Goal: Task Accomplishment & Management: Complete application form

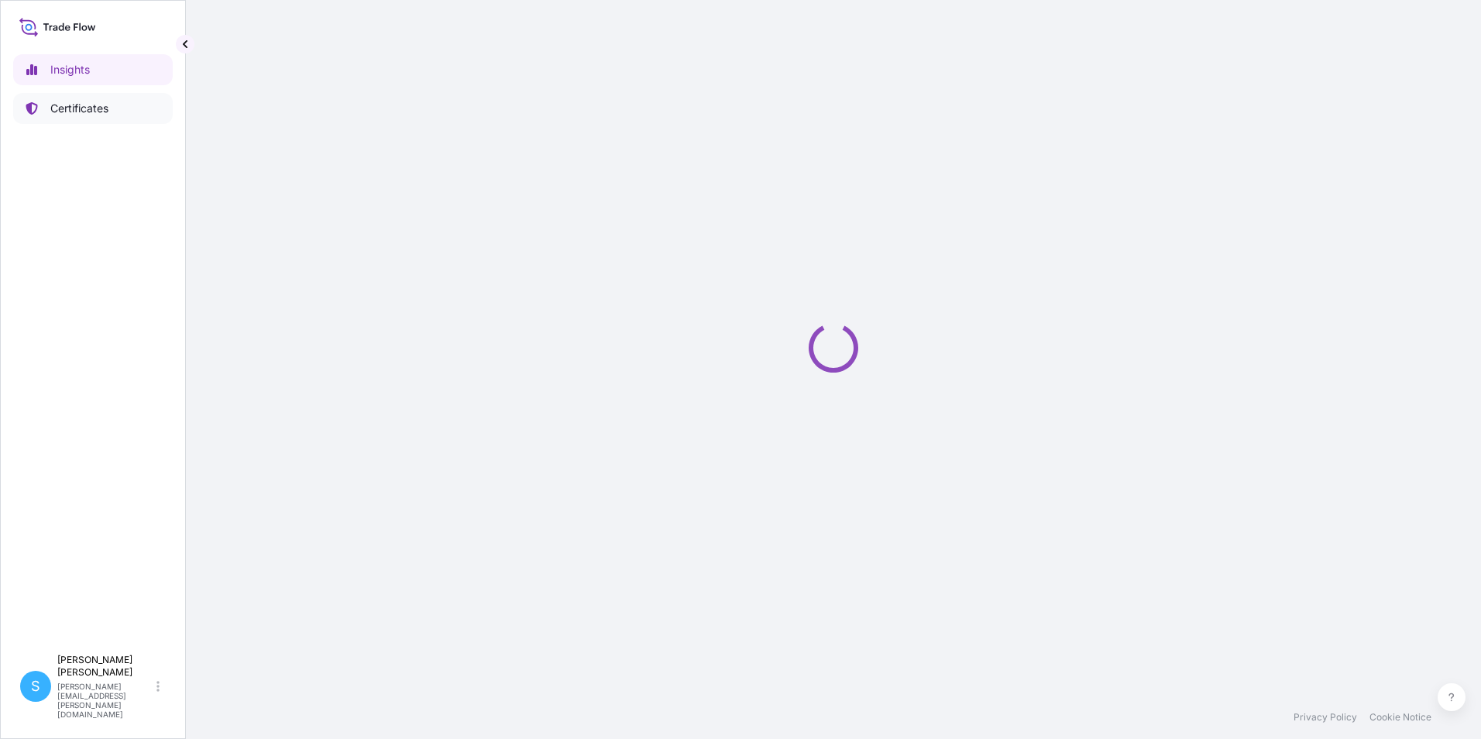
click at [77, 108] on p "Certificates" at bounding box center [79, 108] width 58 height 15
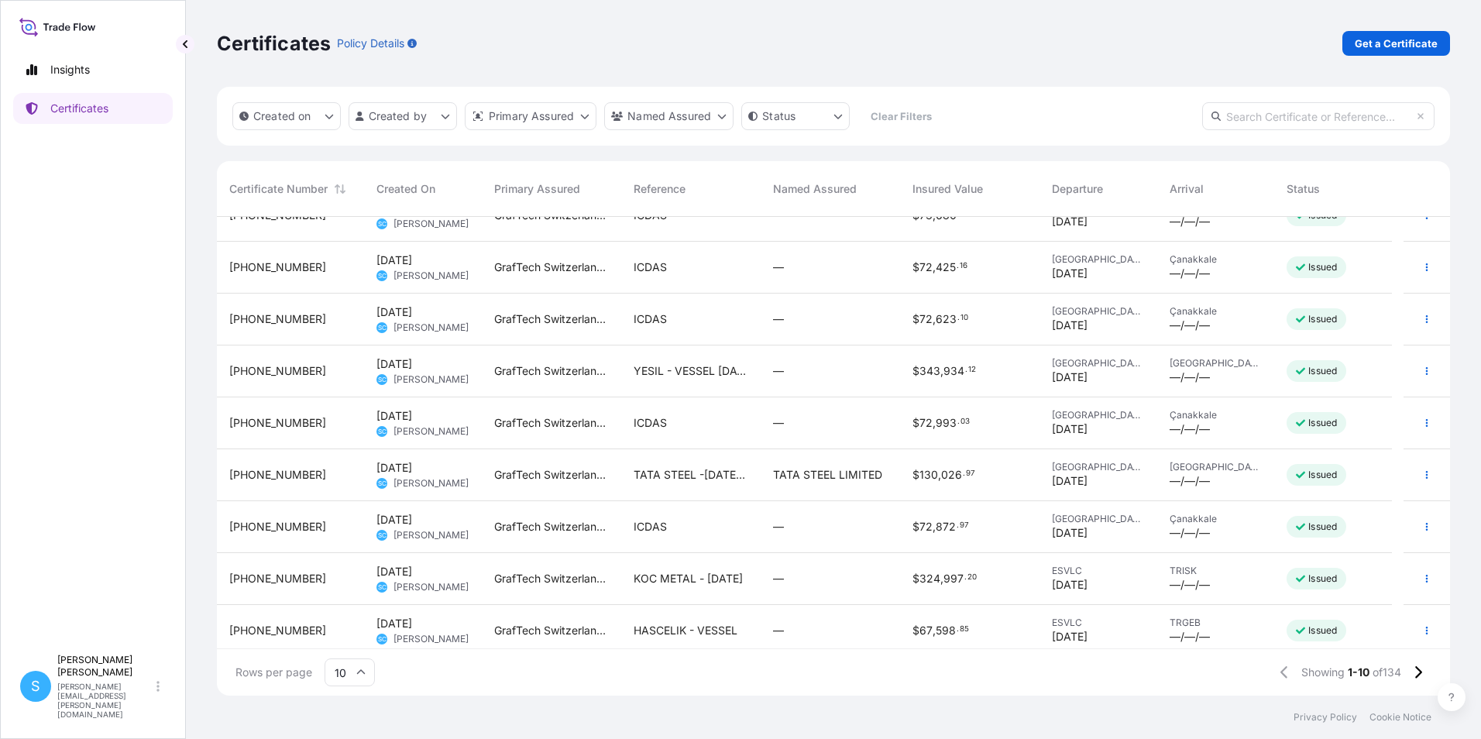
scroll to position [88, 0]
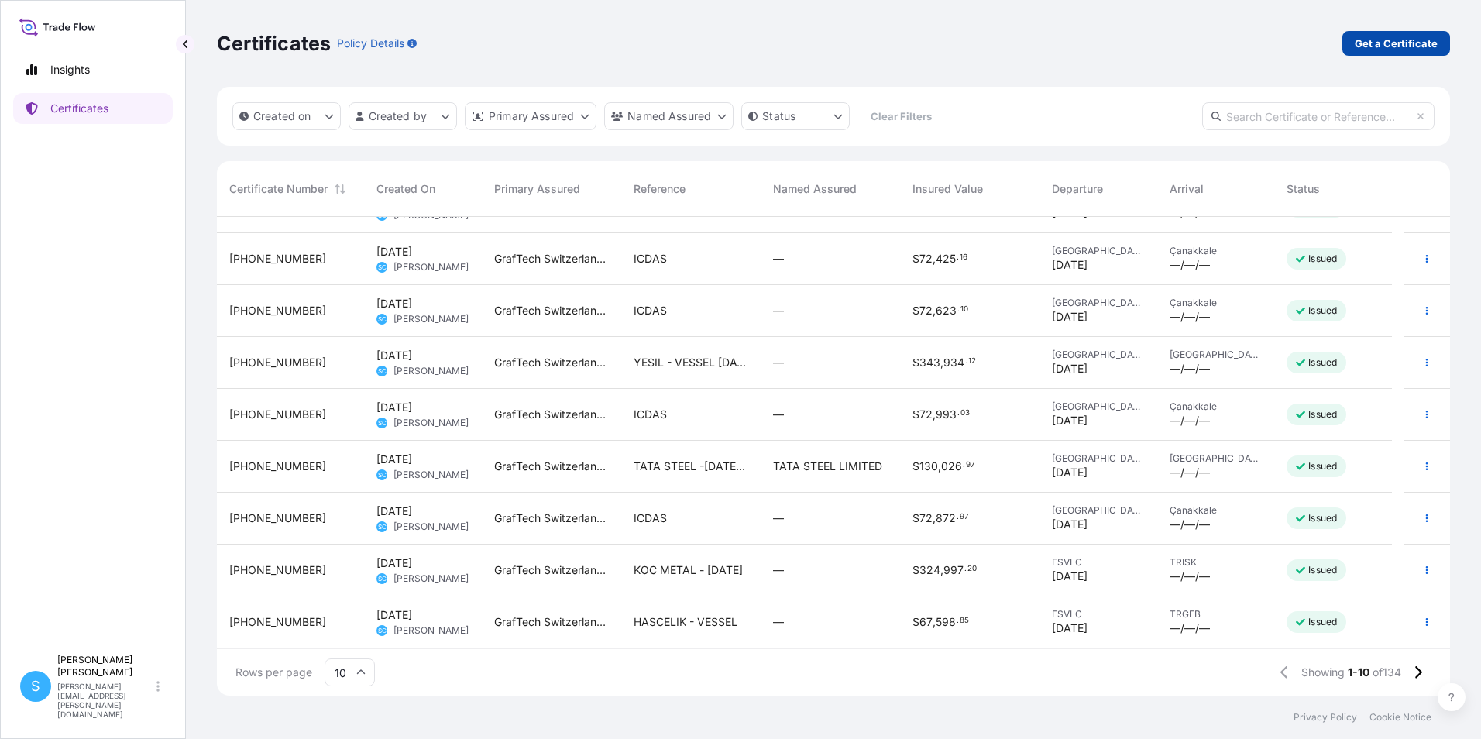
click at [1392, 47] on p "Get a Certificate" at bounding box center [1396, 43] width 83 height 15
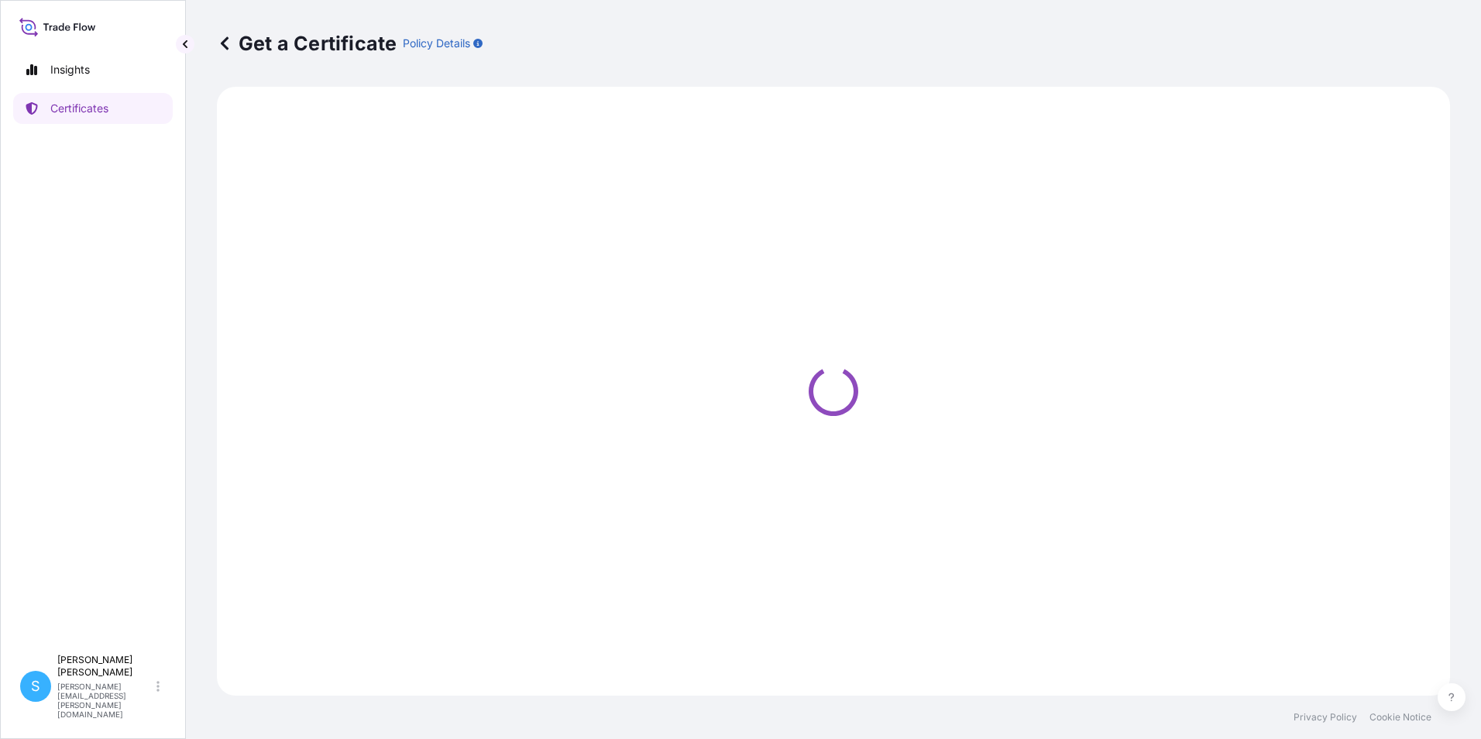
select select "Barge"
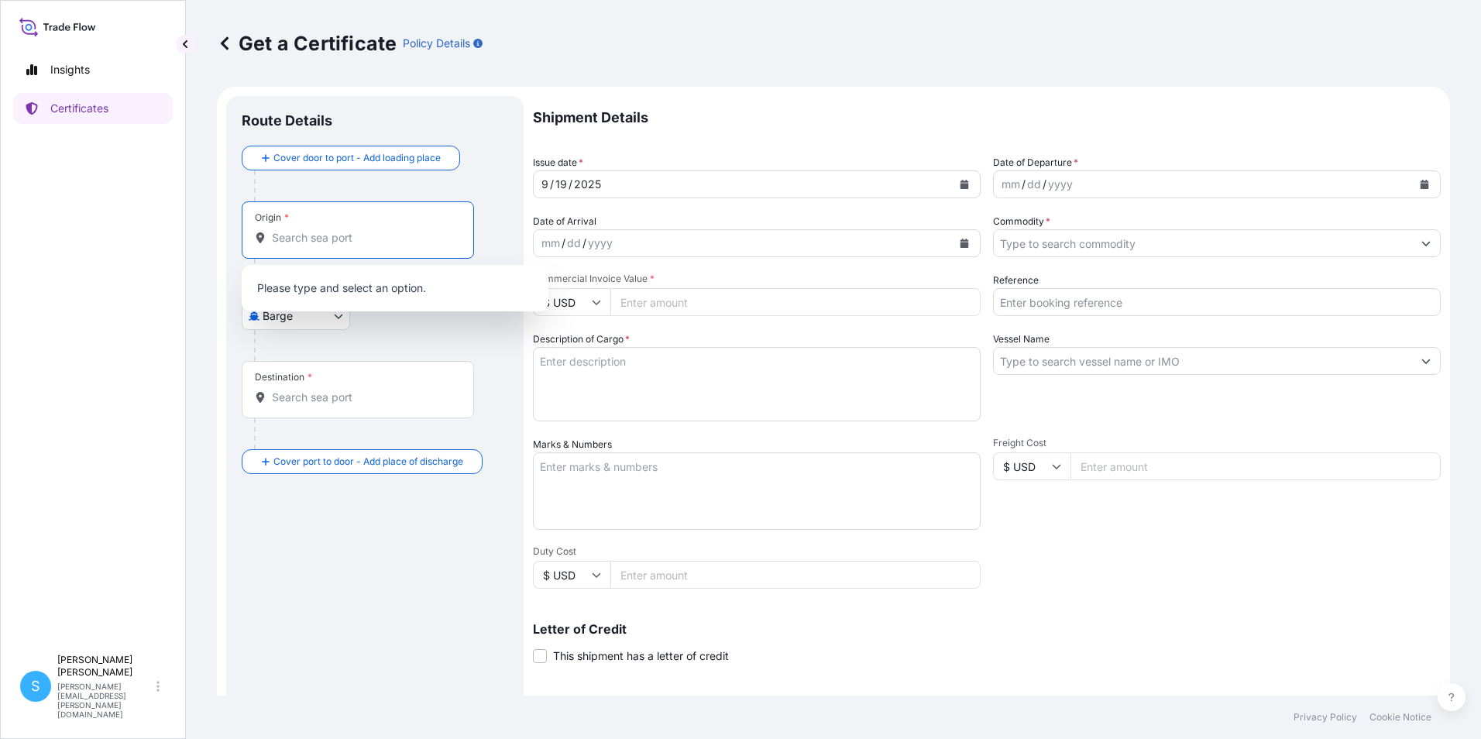
click at [328, 238] on input "Origin *" at bounding box center [363, 237] width 183 height 15
click at [301, 239] on input "Origin * Please select an origin" at bounding box center [363, 237] width 183 height 15
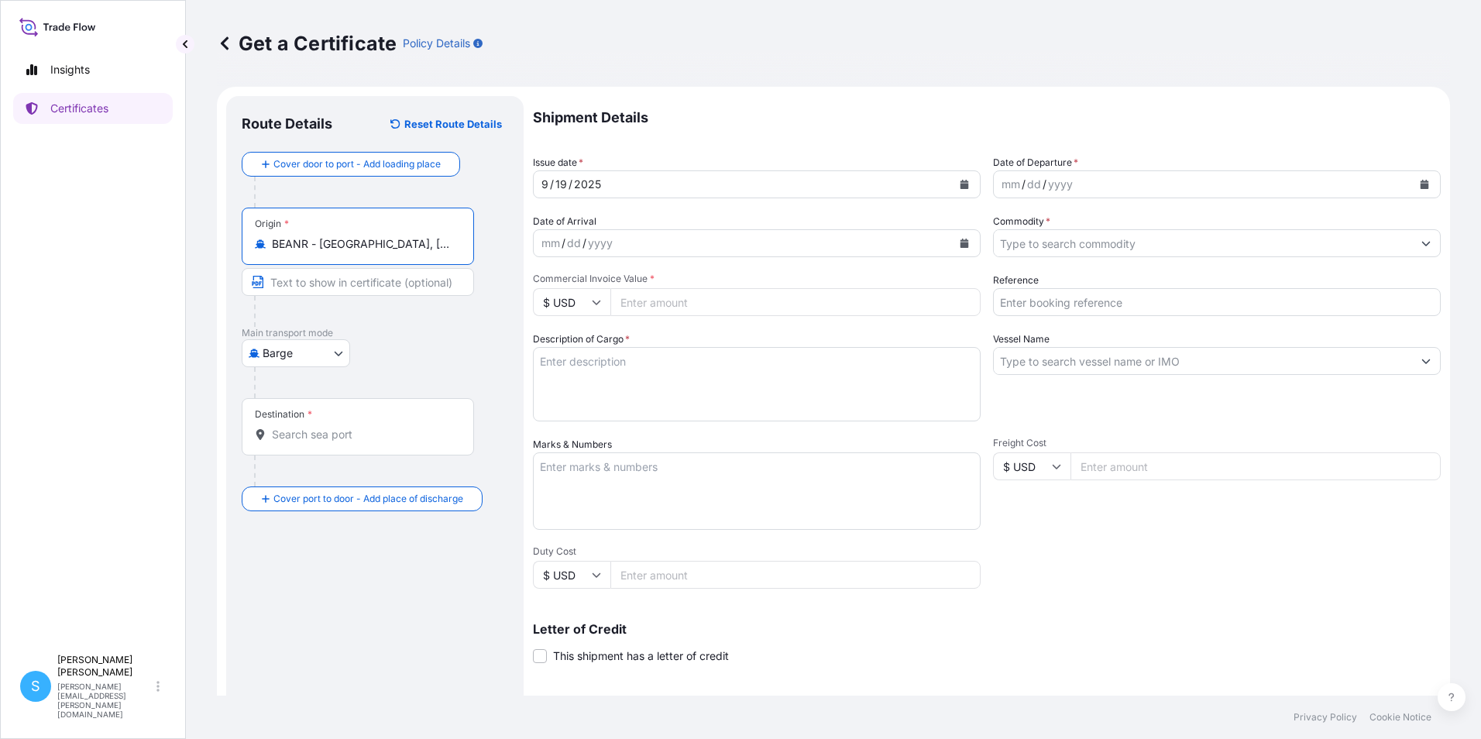
type input "BEANR - [GEOGRAPHIC_DATA], [GEOGRAPHIC_DATA]"
click at [290, 363] on body "3 options available. Insights Certificates S [PERSON_NAME] [PERSON_NAME][EMAIL_…" at bounding box center [740, 369] width 1481 height 739
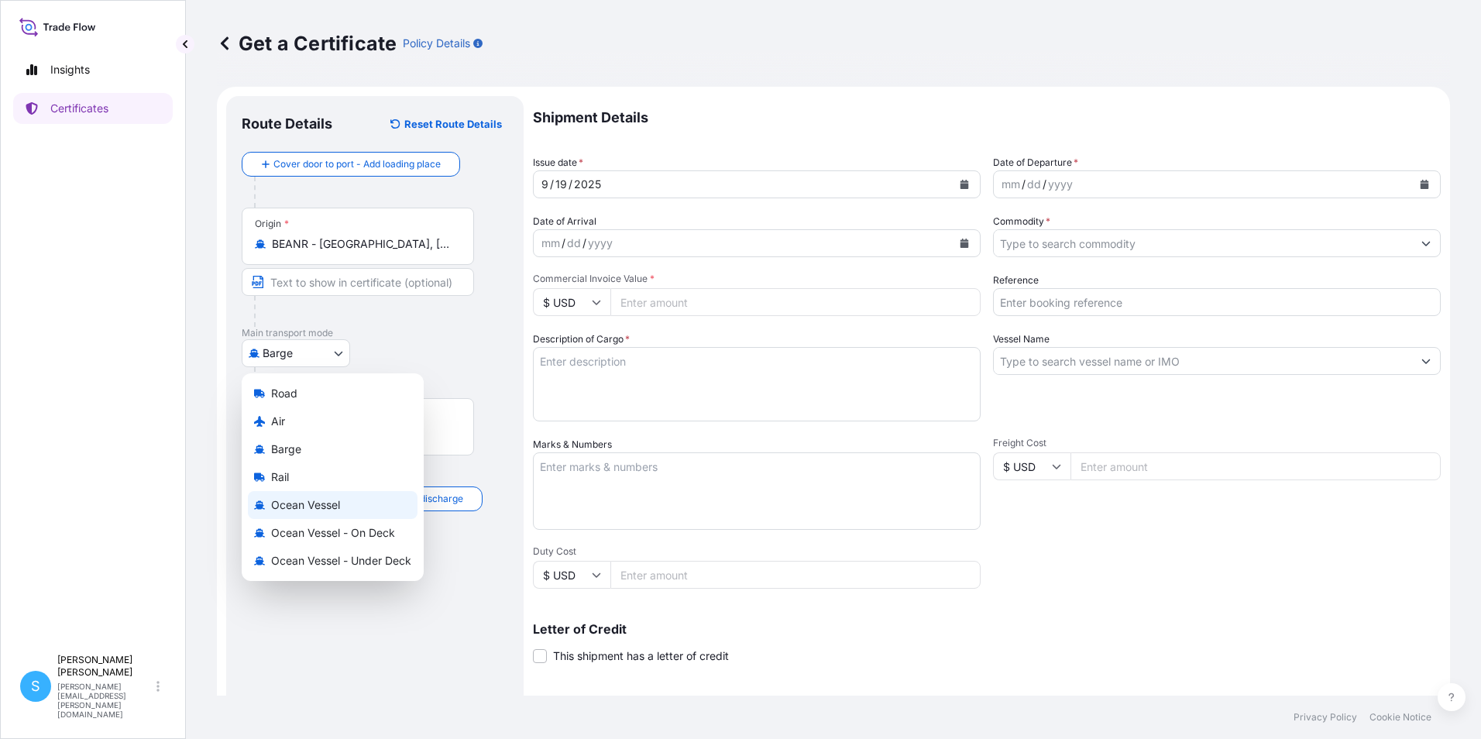
click at [295, 514] on div "Ocean Vessel" at bounding box center [333, 505] width 170 height 28
select select "Ocean Vessel"
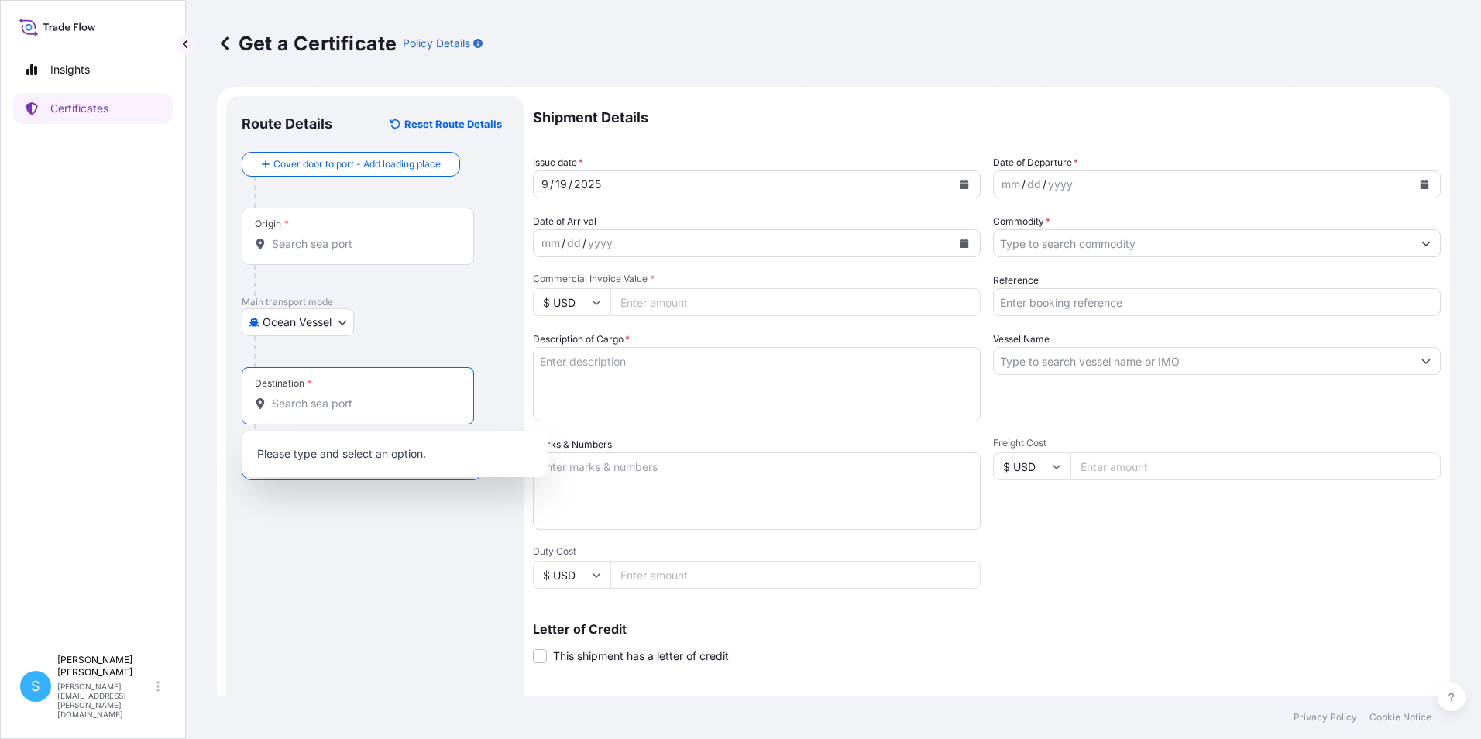
click at [296, 400] on input "Destination *" at bounding box center [363, 403] width 183 height 15
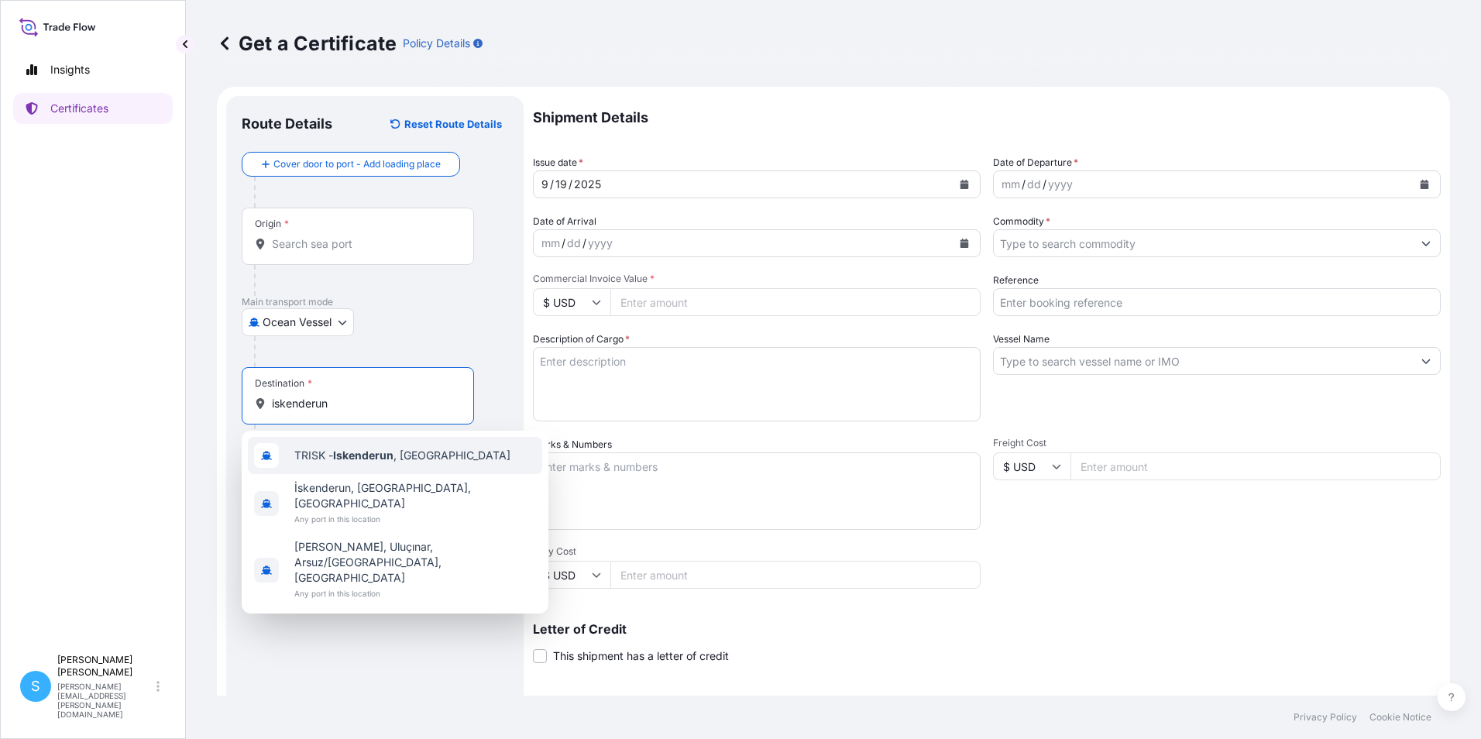
click at [365, 464] on div "TRISK - Iskenderun , Turkey" at bounding box center [395, 455] width 294 height 37
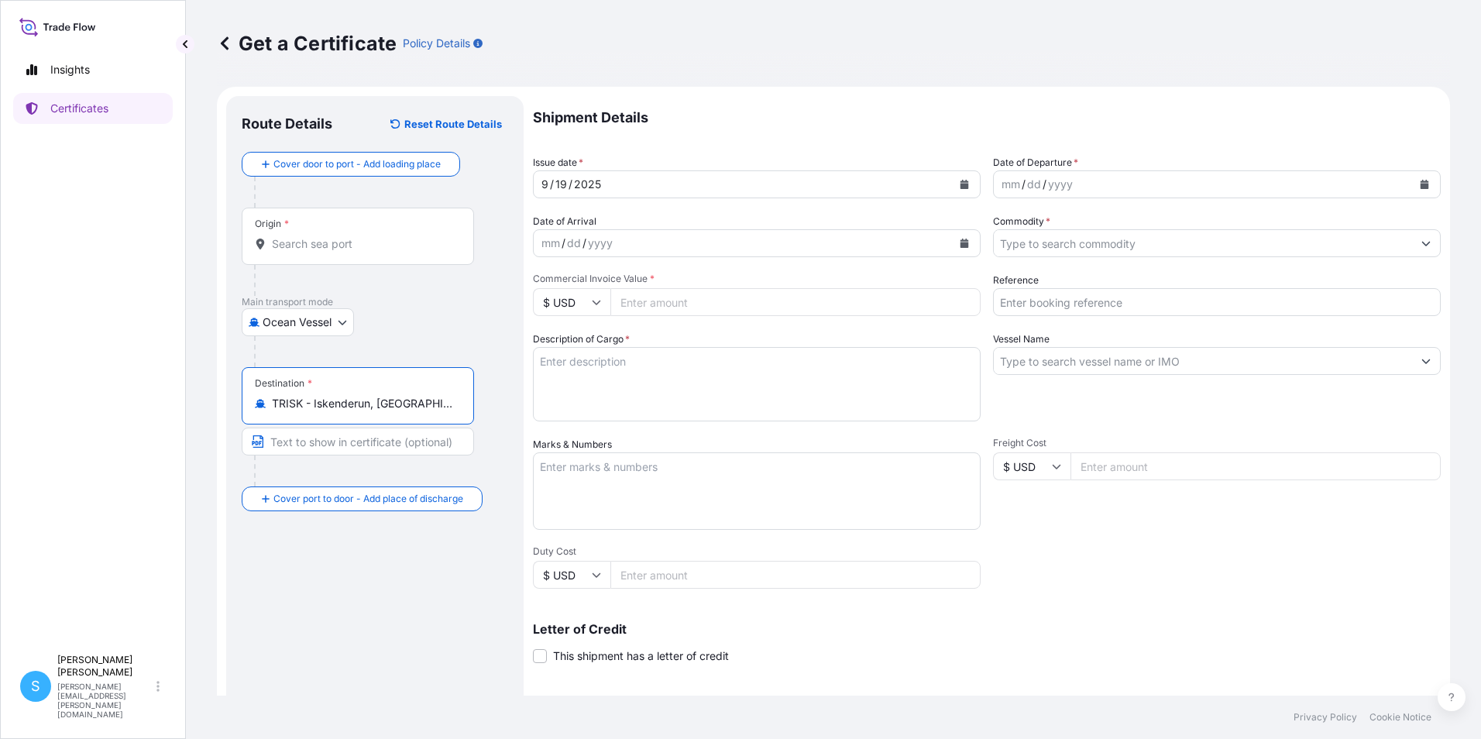
type input "TRISK - Iskenderun, Turkey"
click at [964, 191] on button "Calendar" at bounding box center [964, 184] width 25 height 25
click at [1421, 188] on icon "Calendar" at bounding box center [1425, 184] width 9 height 9
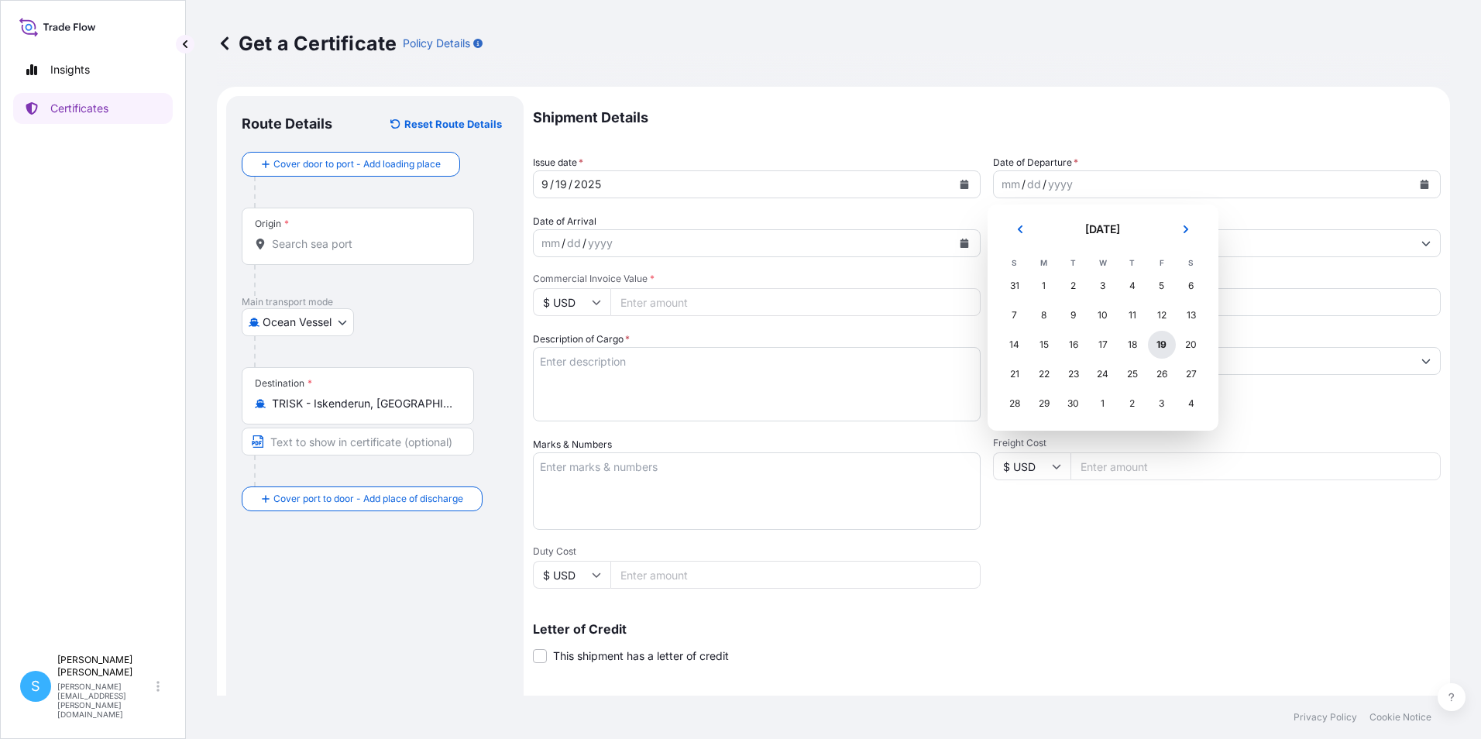
click at [1170, 346] on div "19" at bounding box center [1162, 345] width 28 height 28
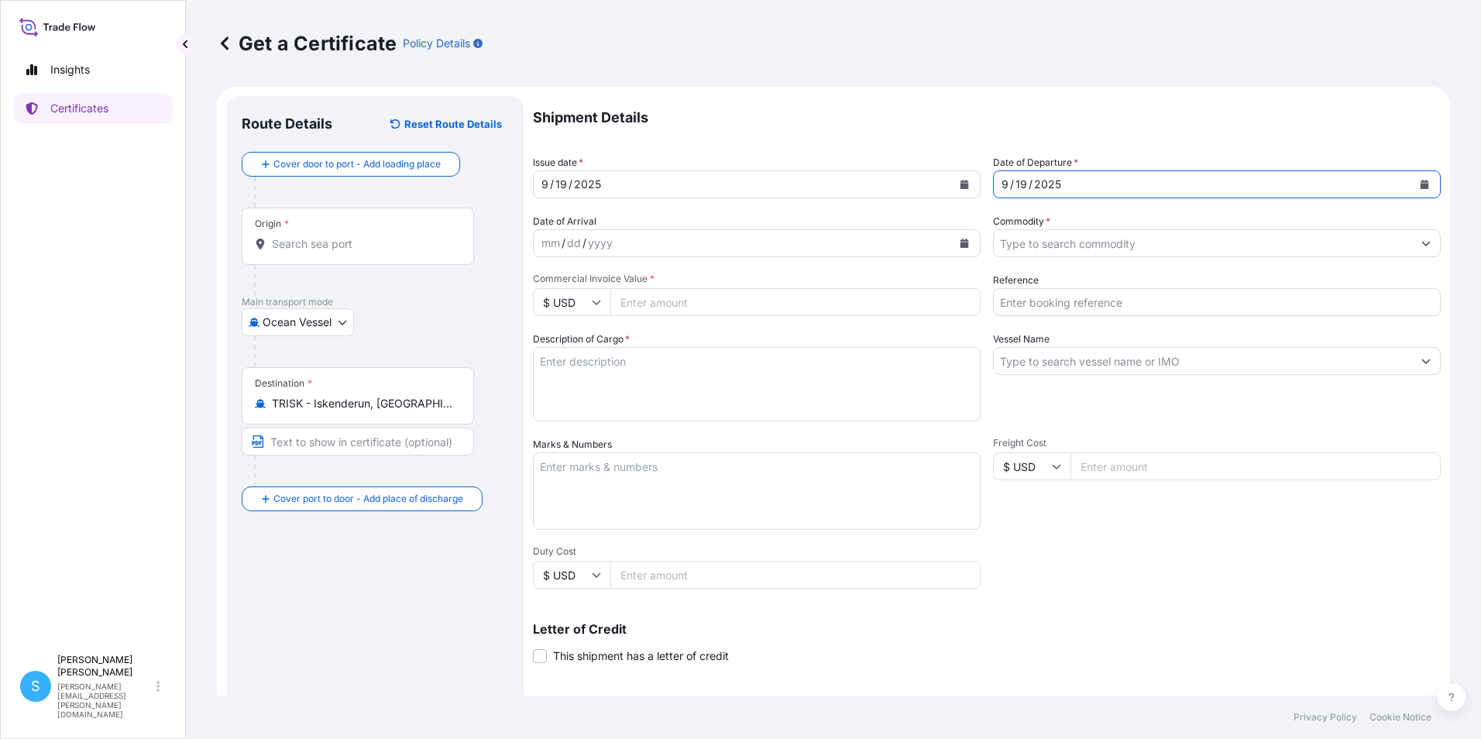
click at [670, 303] on input "Commercial Invoice Value *" at bounding box center [795, 302] width 370 height 28
click at [629, 371] on textarea "Description of Cargo *" at bounding box center [757, 384] width 448 height 74
type textarea "u"
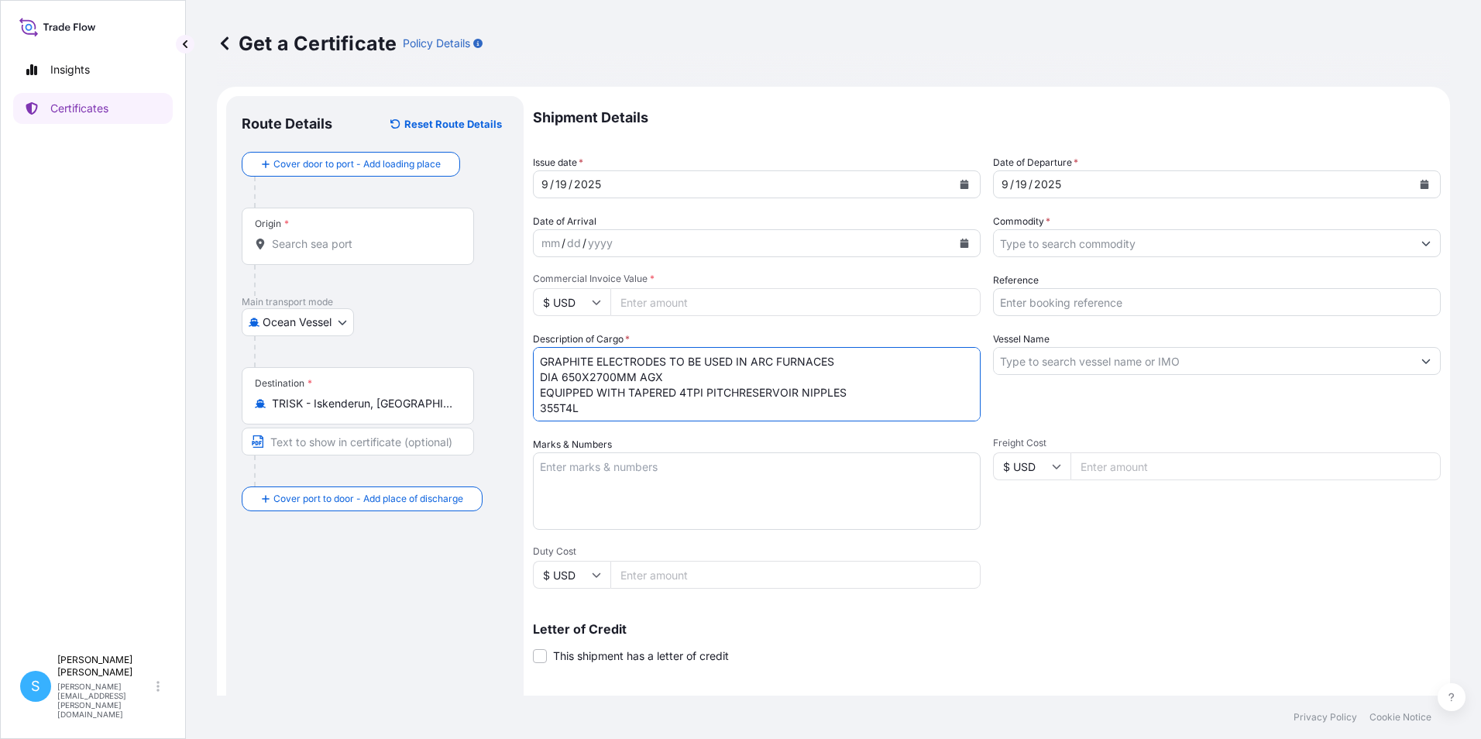
type textarea "GRAPHITE ELECTRODES TO BE USED IN ARC FURNACES DIA 650X2700MM AGX EQUIPPED WITH…"
click at [586, 476] on textarea "Marks & Numbers" at bounding box center [757, 490] width 448 height 77
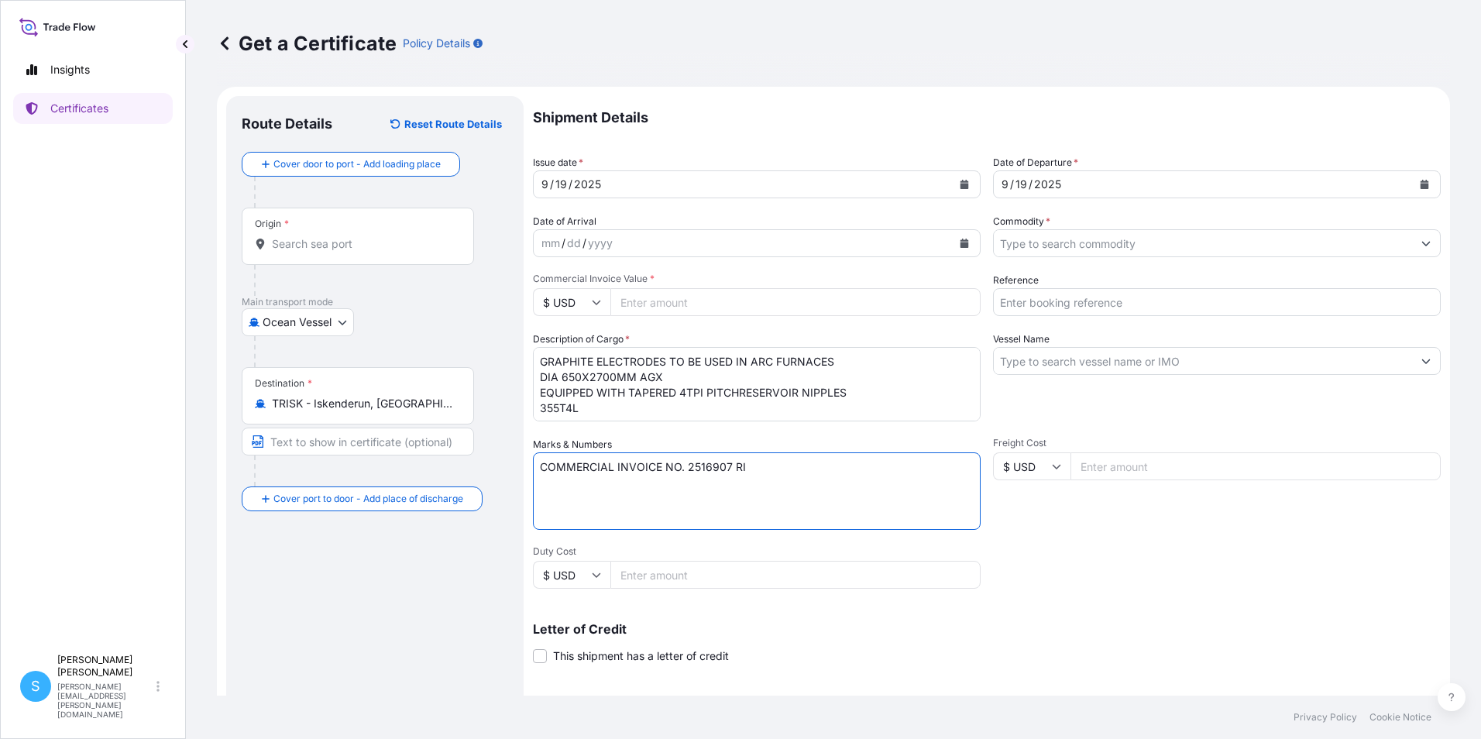
type textarea "COMMERCIAL INVOICE NO. 2516907 RI"
click at [692, 307] on input "Commercial Invoice Value *" at bounding box center [795, 302] width 370 height 28
type input "295596"
click at [1133, 583] on div "Shipment Details Issue date * 9 / 19 / 2025 Date of Departure * 9 / 19 / 2025 D…" at bounding box center [987, 465] width 908 height 738
click at [1117, 305] on input "Reference" at bounding box center [1217, 302] width 448 height 28
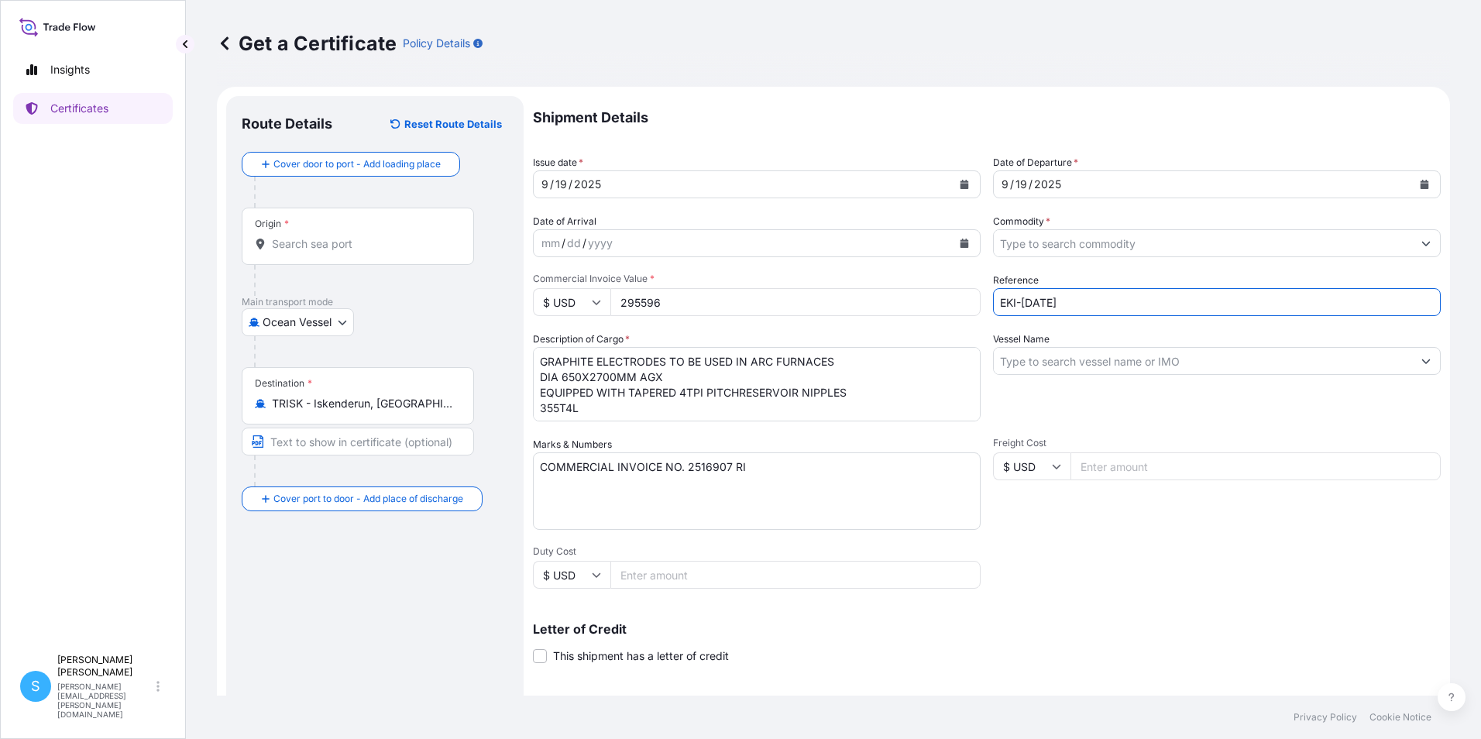
type input "EKI-SEPTEMBER 2025"
click at [1052, 354] on input "Vessel Name" at bounding box center [1203, 361] width 418 height 28
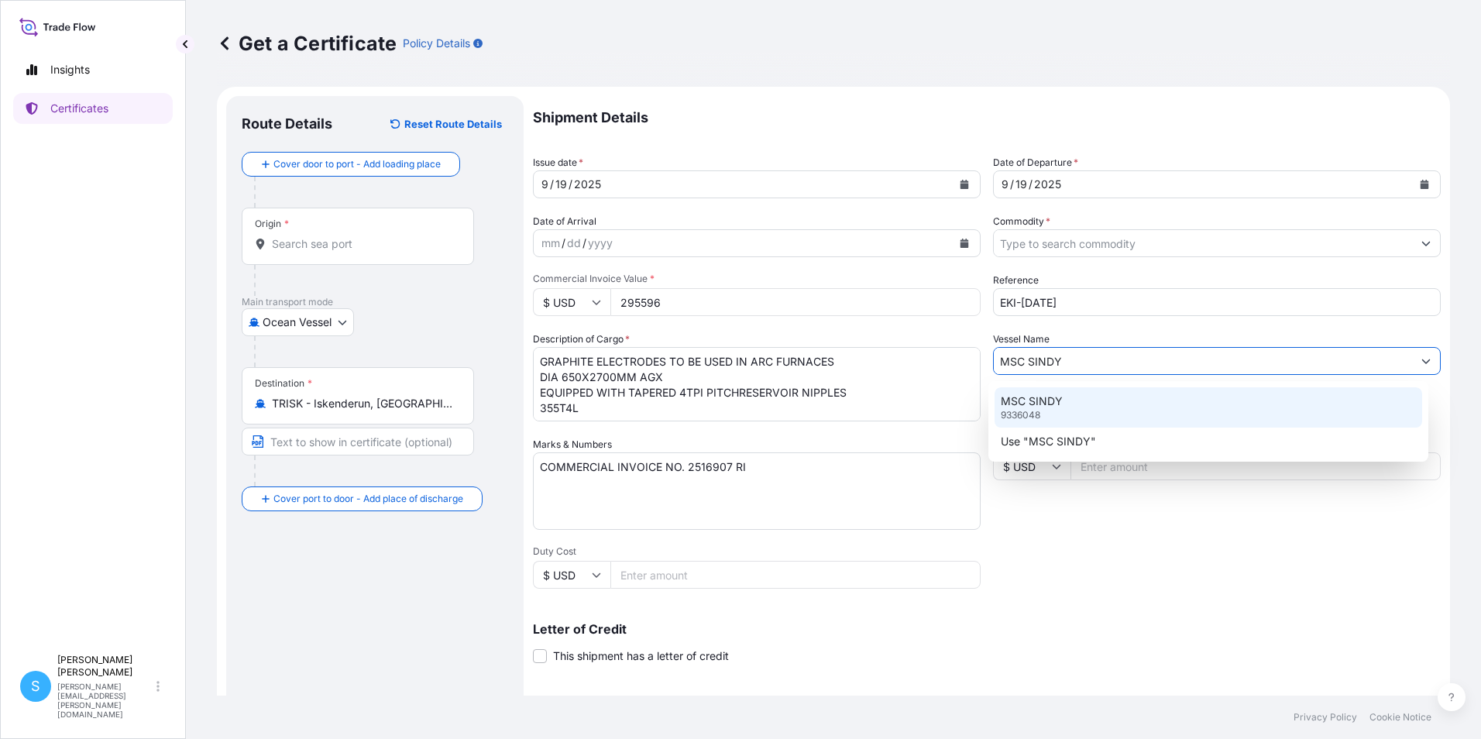
click at [1083, 419] on div "MSC SINDY 9336048" at bounding box center [1209, 407] width 428 height 40
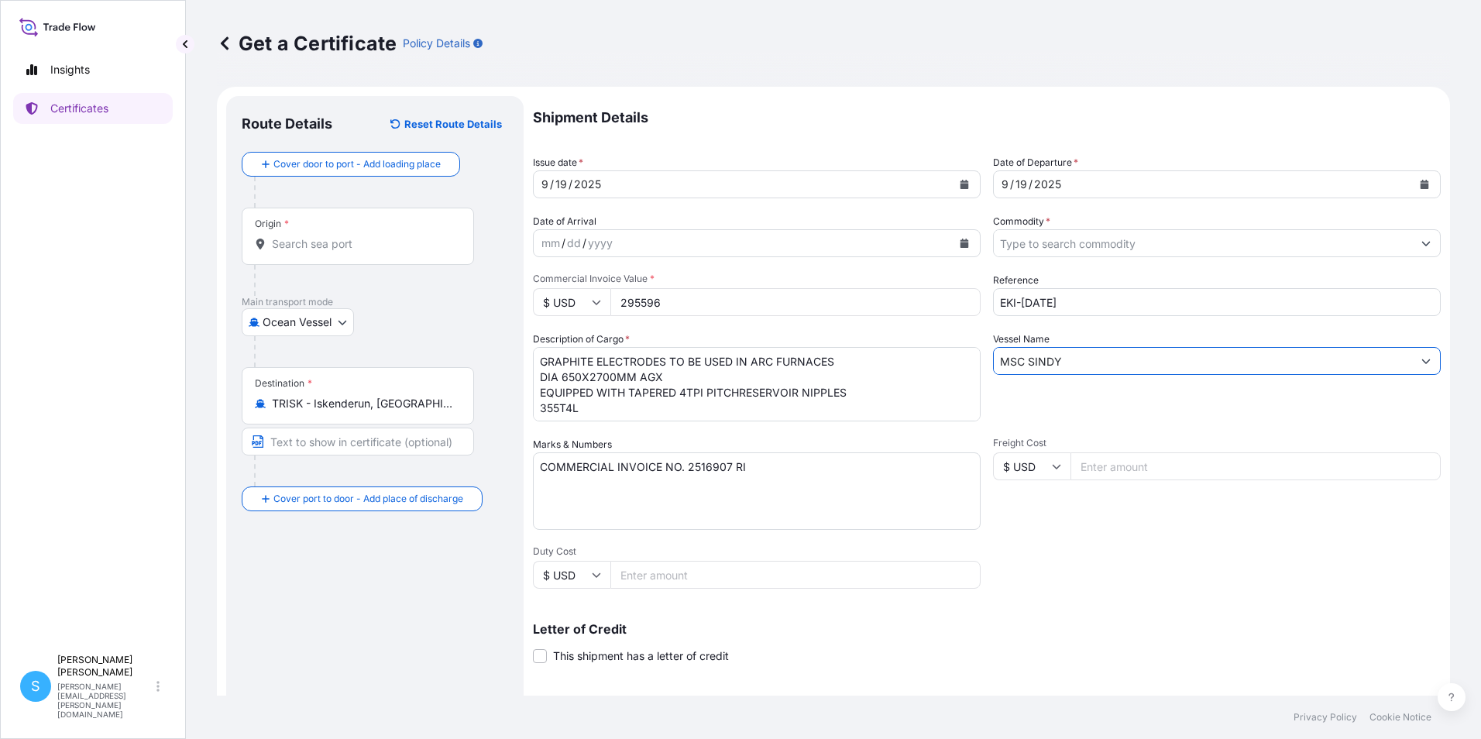
type input "MSC SINDY"
click at [1088, 596] on div "Shipment Details Issue date * 9 / 19 / 2025 Date of Departure * 9 / 19 / 2025 D…" at bounding box center [987, 465] width 908 height 738
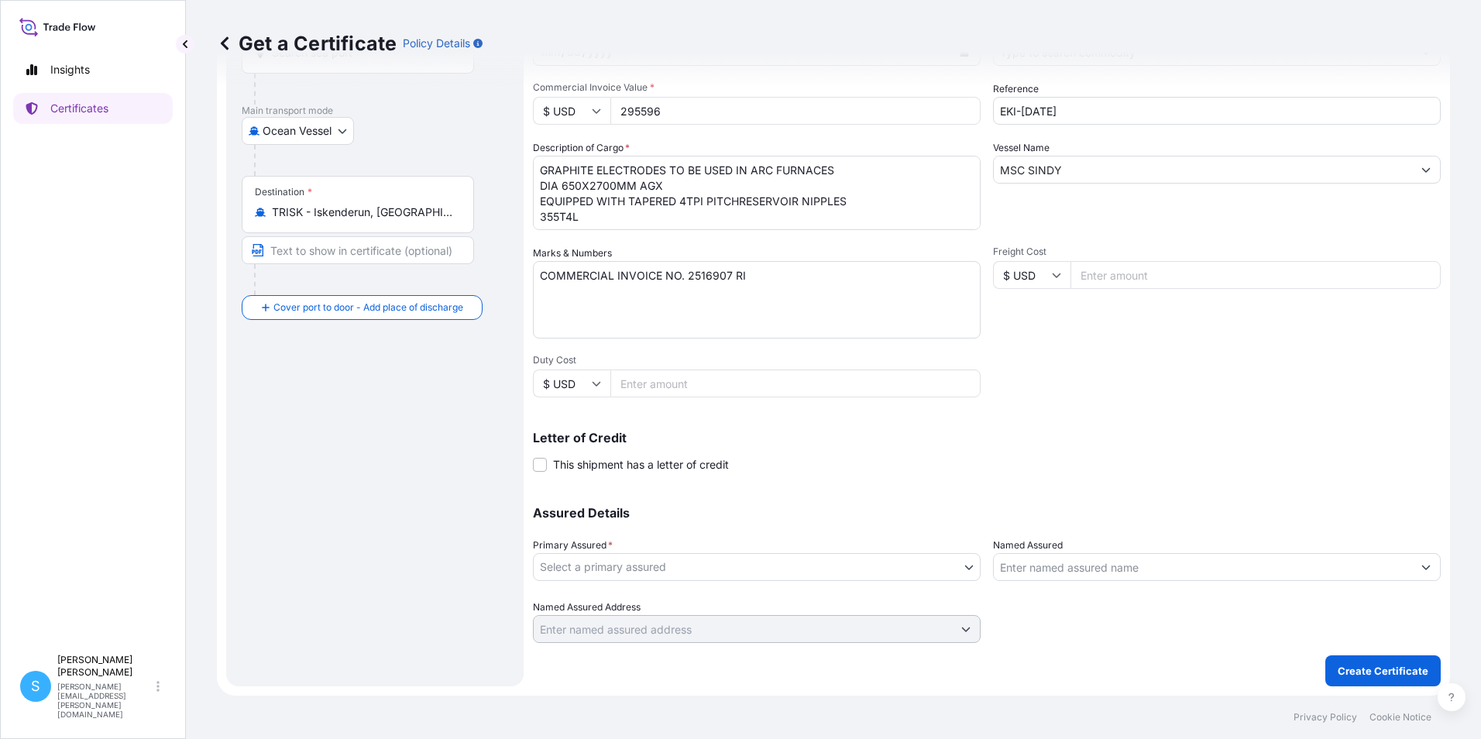
click at [708, 568] on body "0 options available. 1 option available. 2 options available. Insights Certific…" at bounding box center [740, 369] width 1481 height 739
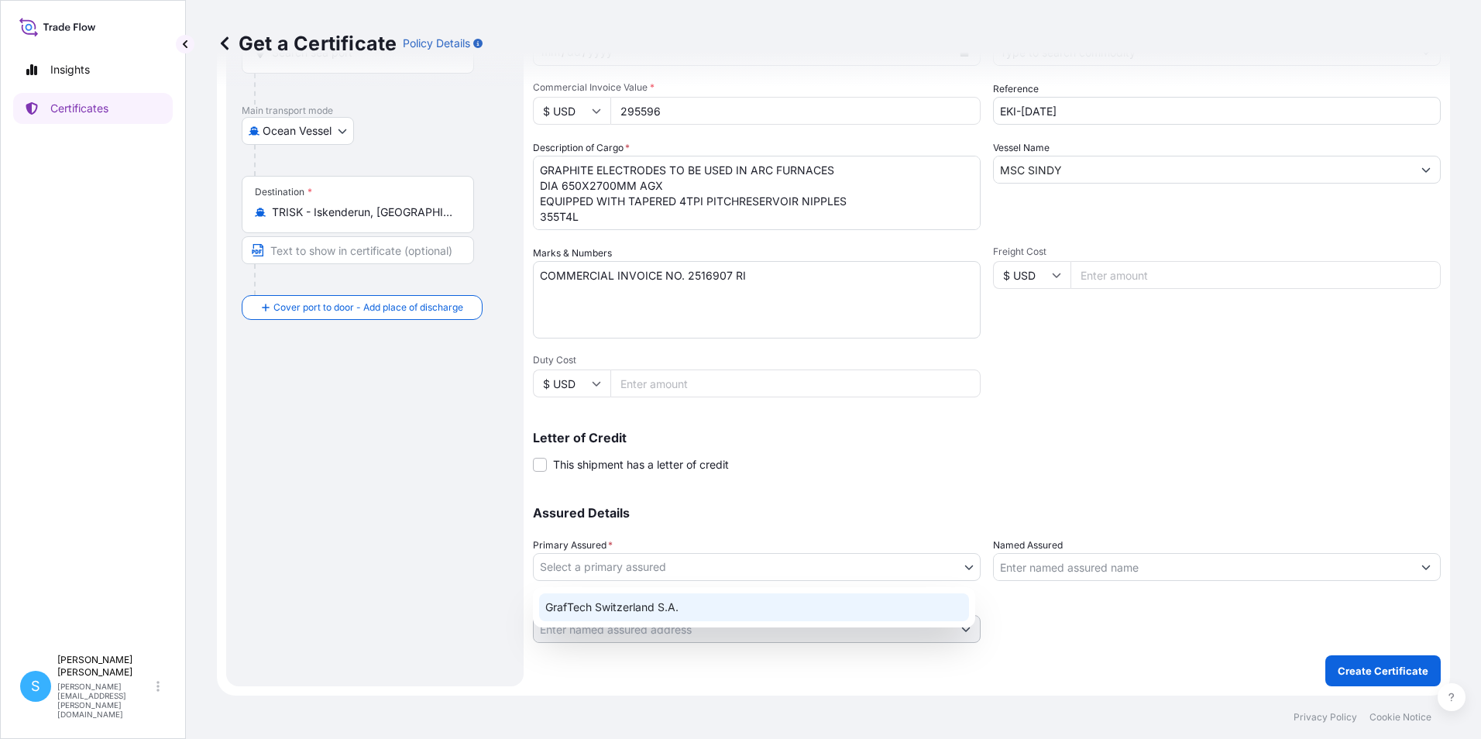
click at [658, 607] on div "GrafTech Switzerland S.A." at bounding box center [754, 607] width 430 height 28
select select "31801"
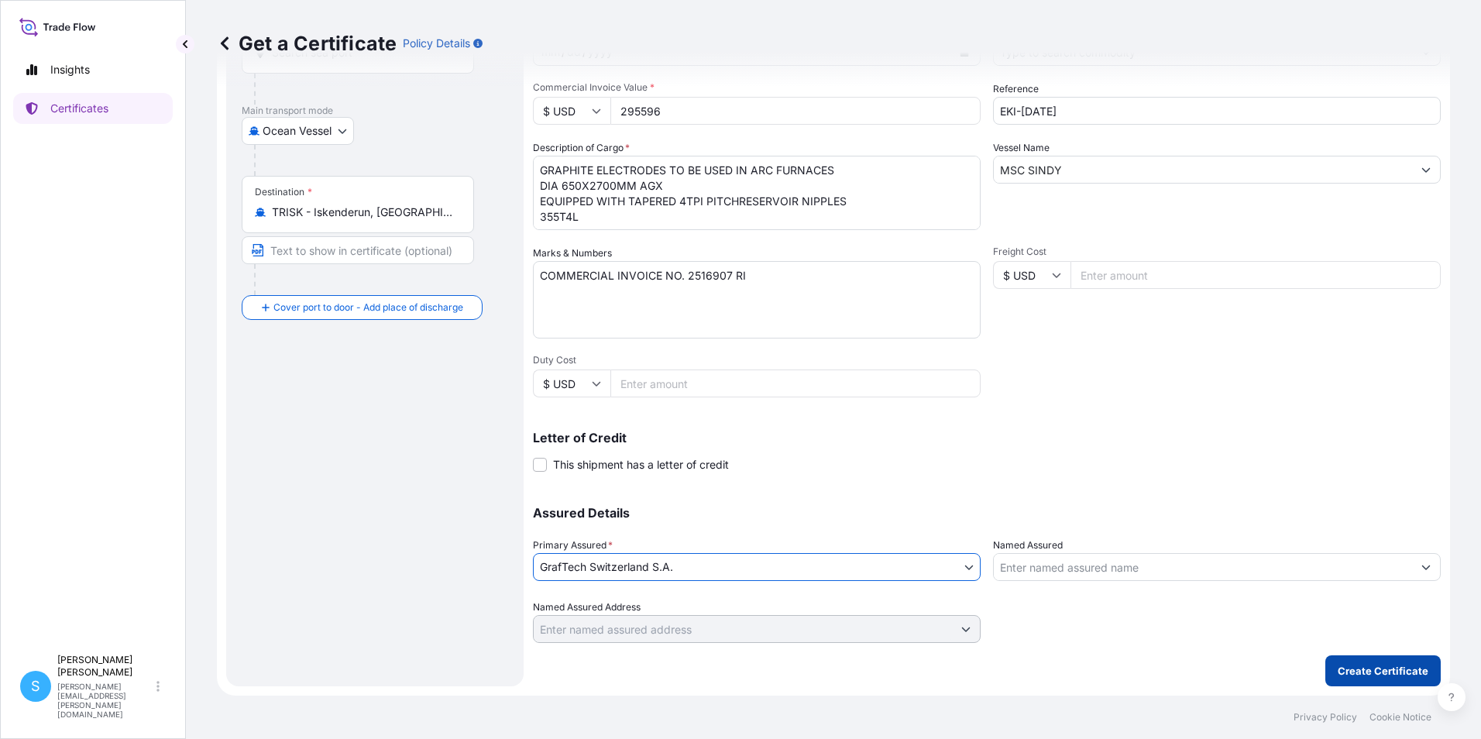
click at [1348, 660] on button "Create Certificate" at bounding box center [1382, 670] width 115 height 31
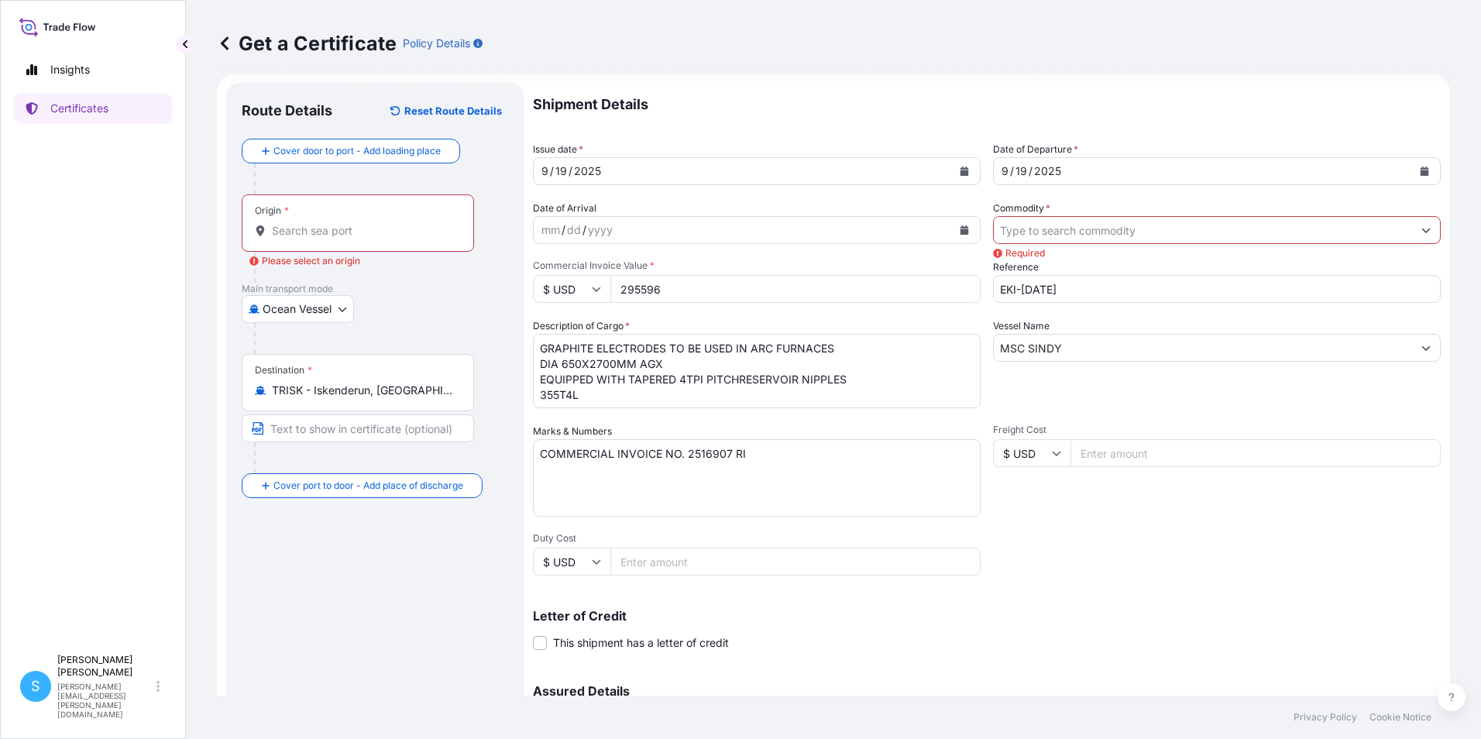
scroll to position [0, 0]
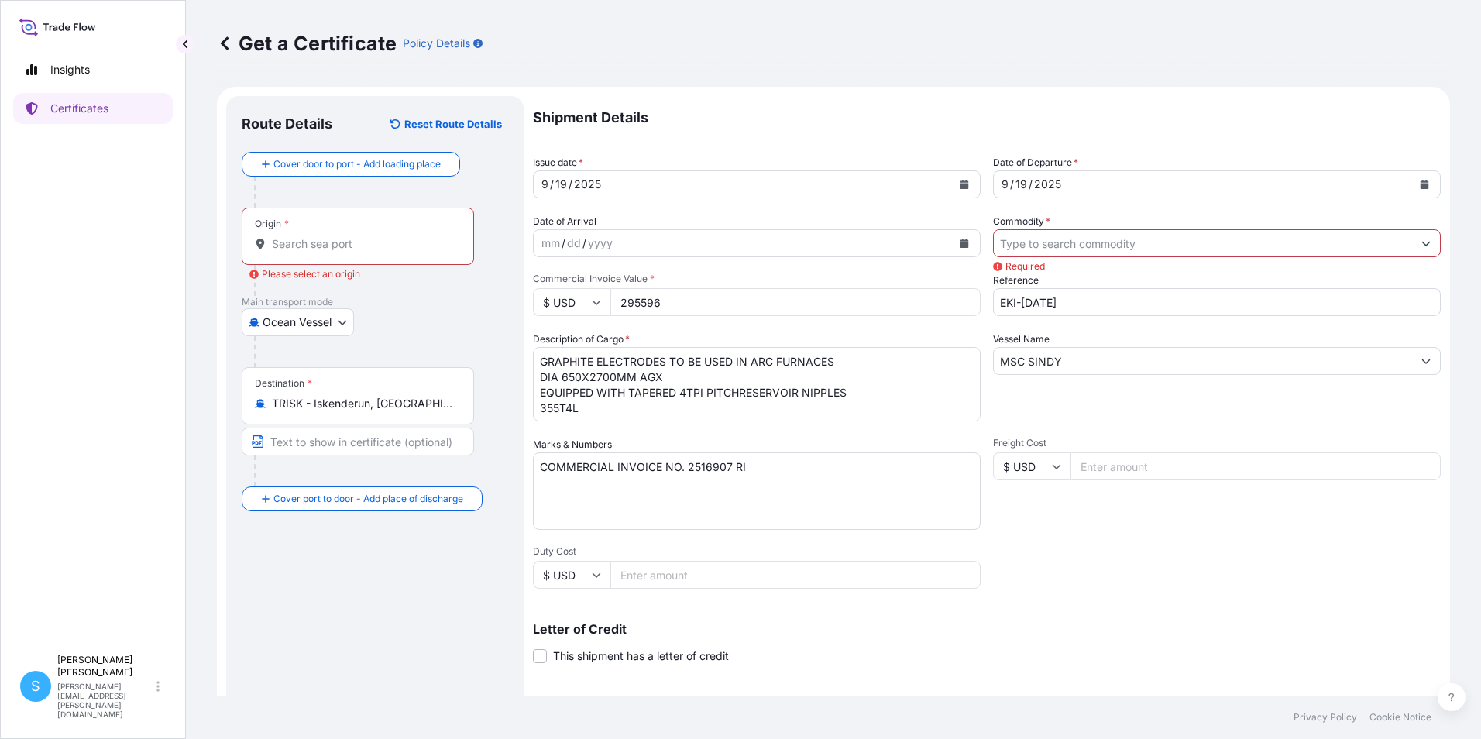
click at [297, 239] on input "Origin * Please select an origin" at bounding box center [363, 243] width 183 height 15
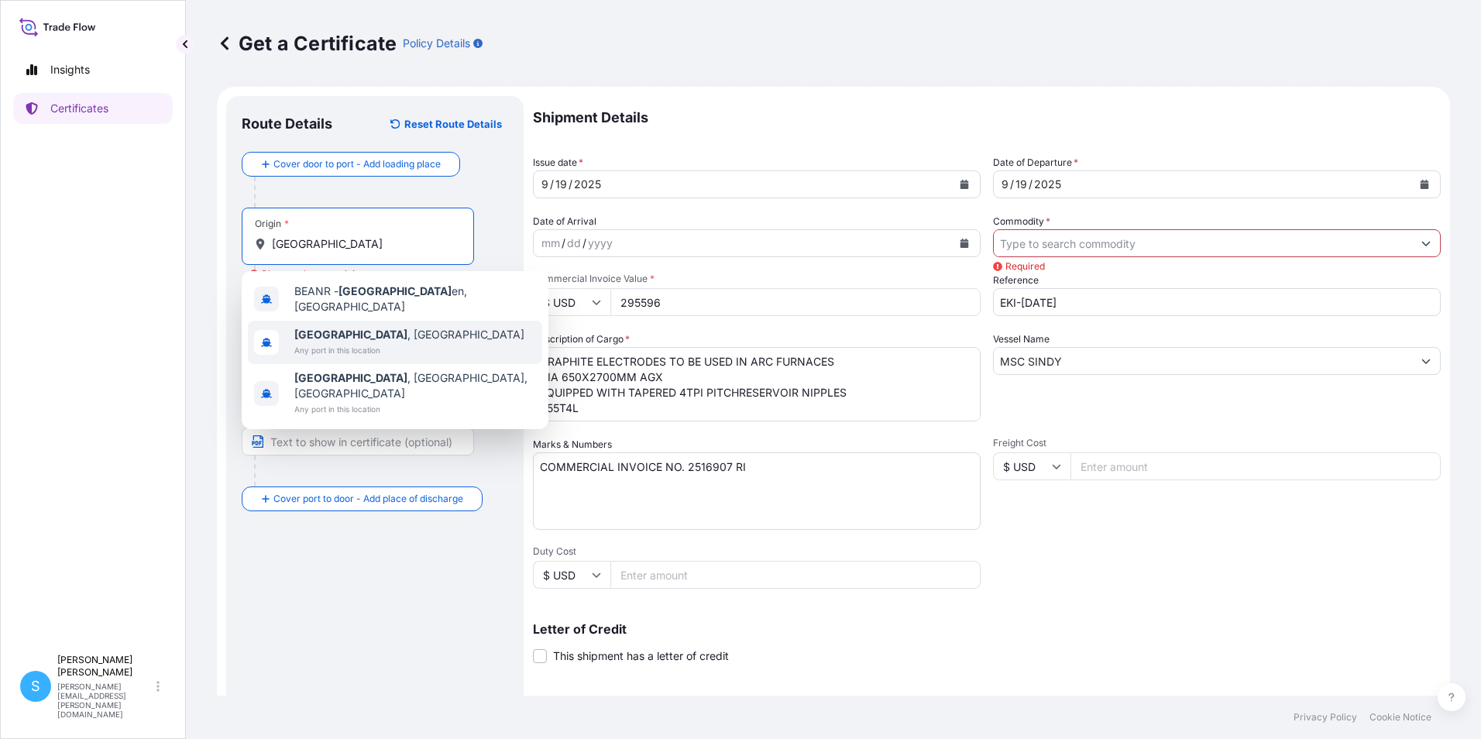
click at [323, 335] on span "Antwerp , Belgium" at bounding box center [409, 334] width 230 height 15
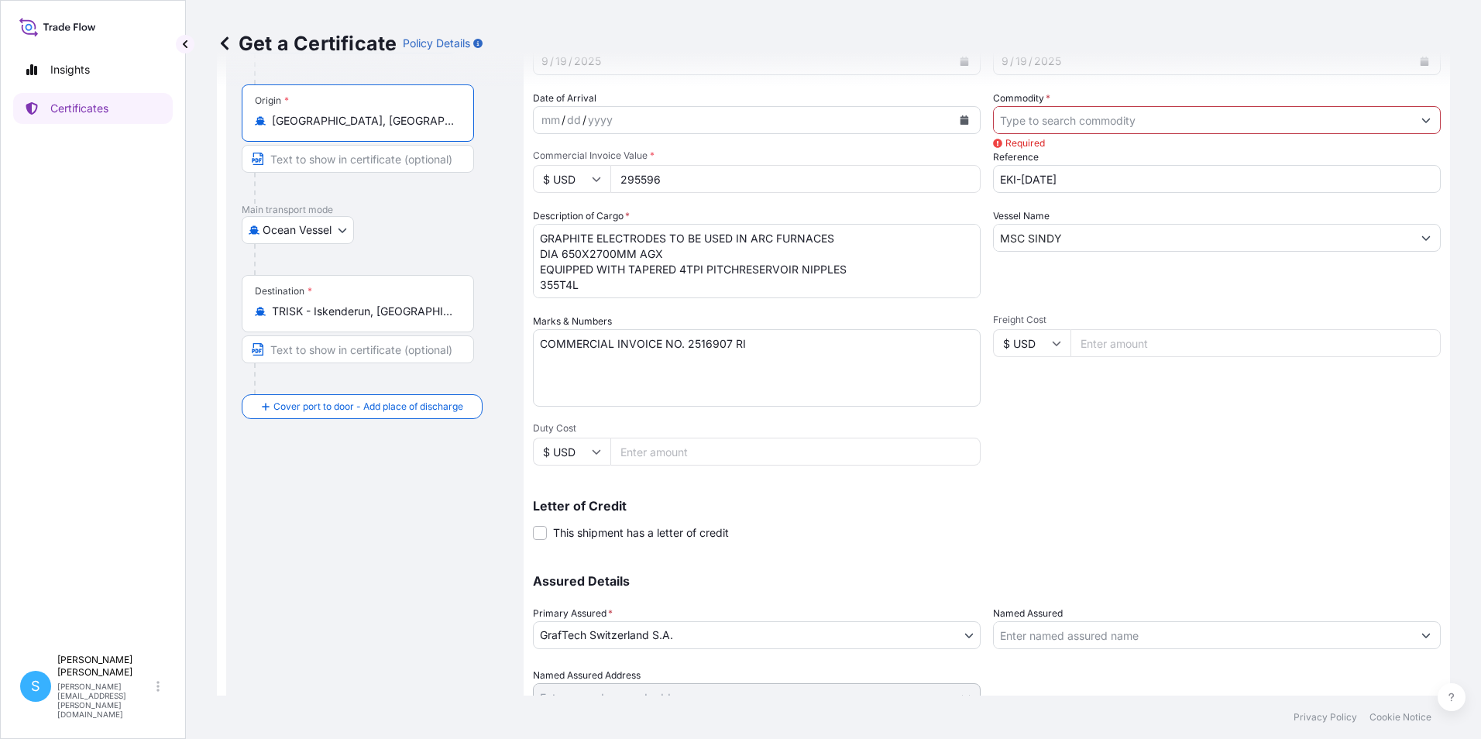
scroll to position [36, 0]
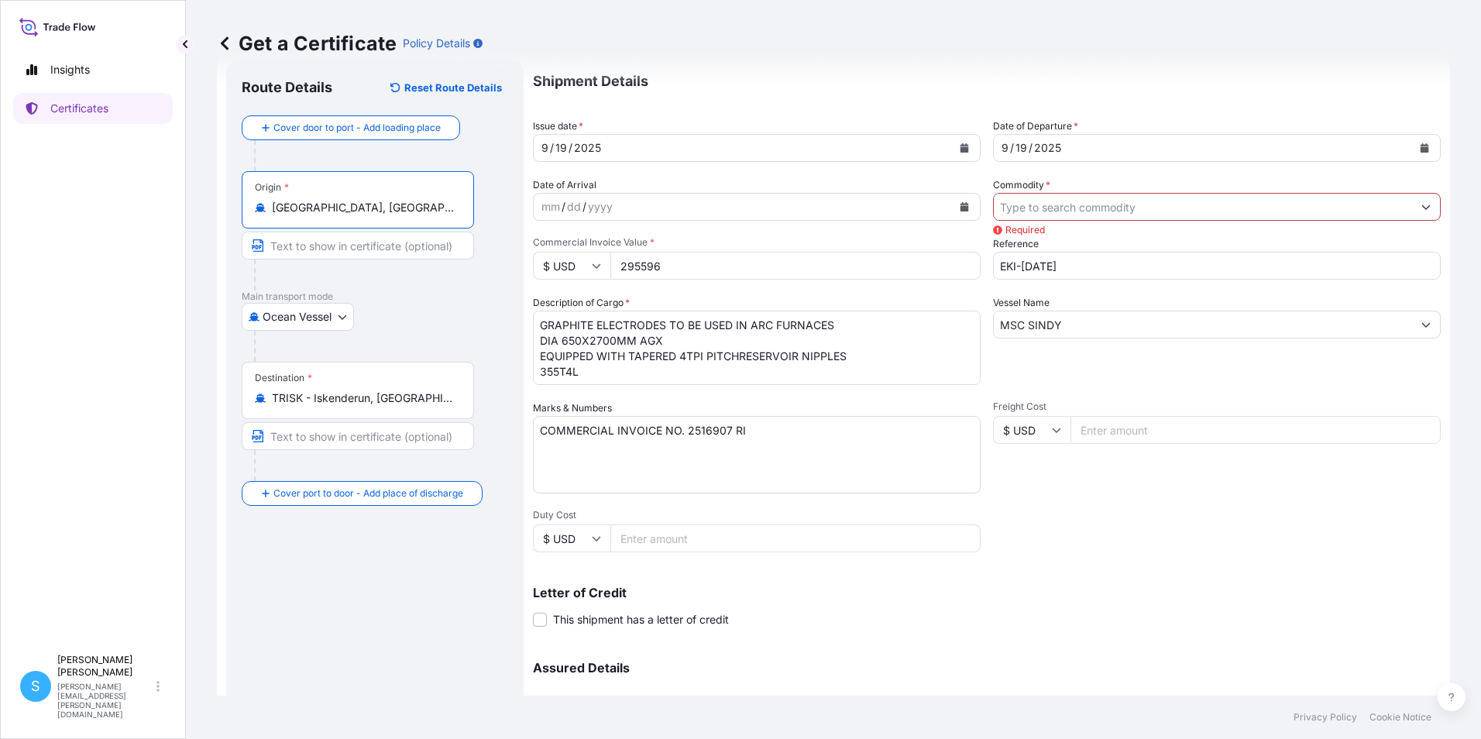
type input "Antwerp, Belgium"
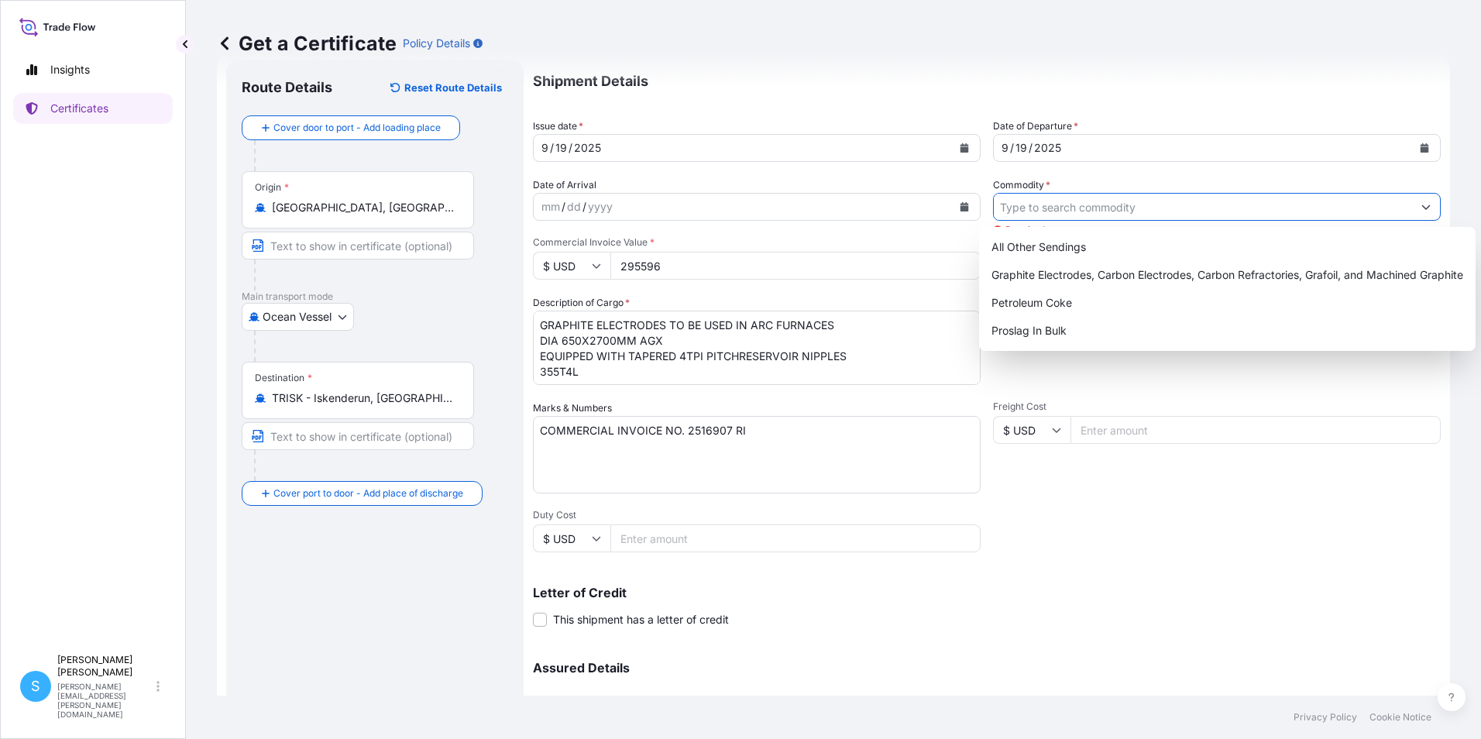
click at [1416, 214] on button "Show suggestions" at bounding box center [1426, 207] width 28 height 28
click at [1180, 268] on div "Graphite Electrodes, Carbon Electrodes, Carbon Refractories, Grafoil, and Machi…" at bounding box center [1227, 275] width 484 height 28
type input "Graphite Electrodes, Carbon Electrodes, Carbon Refractories, Grafoil, and Machi…"
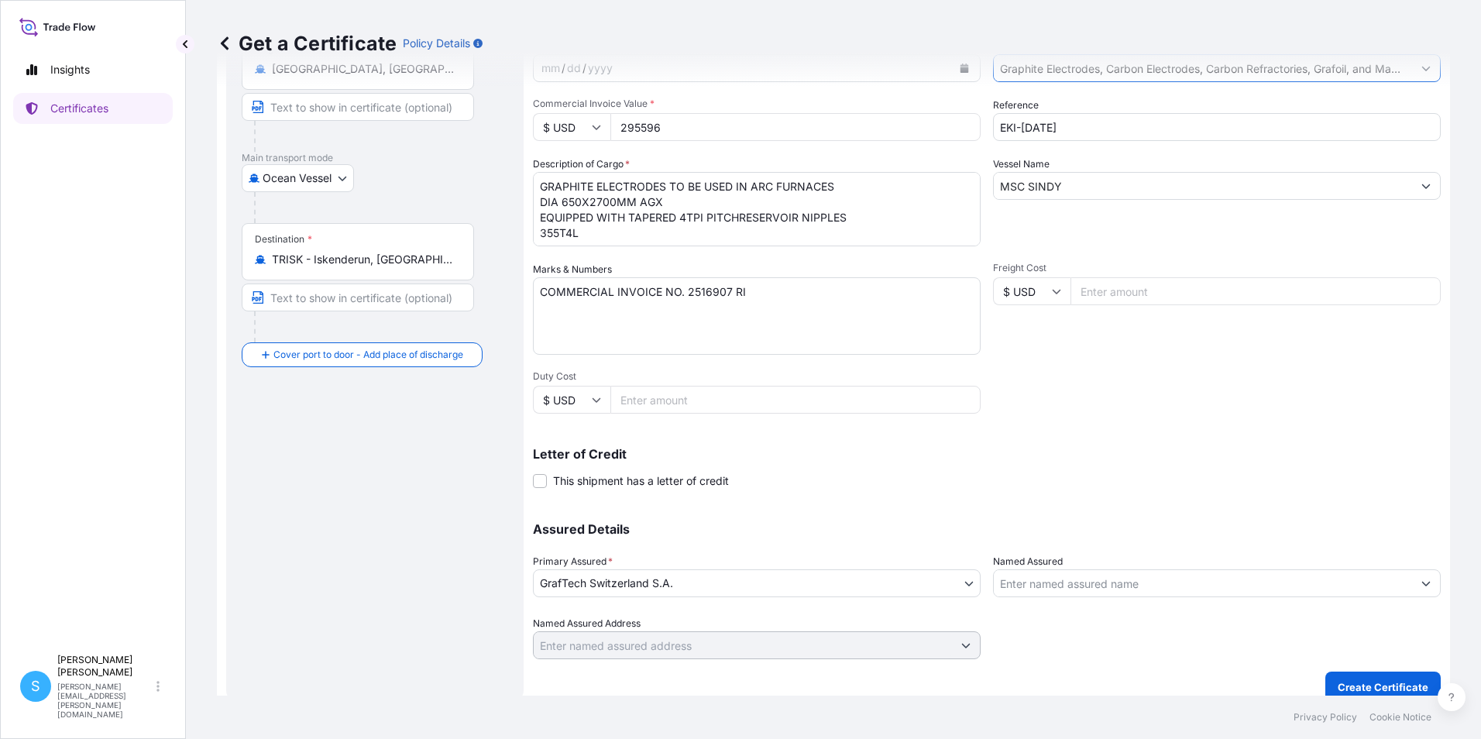
scroll to position [191, 0]
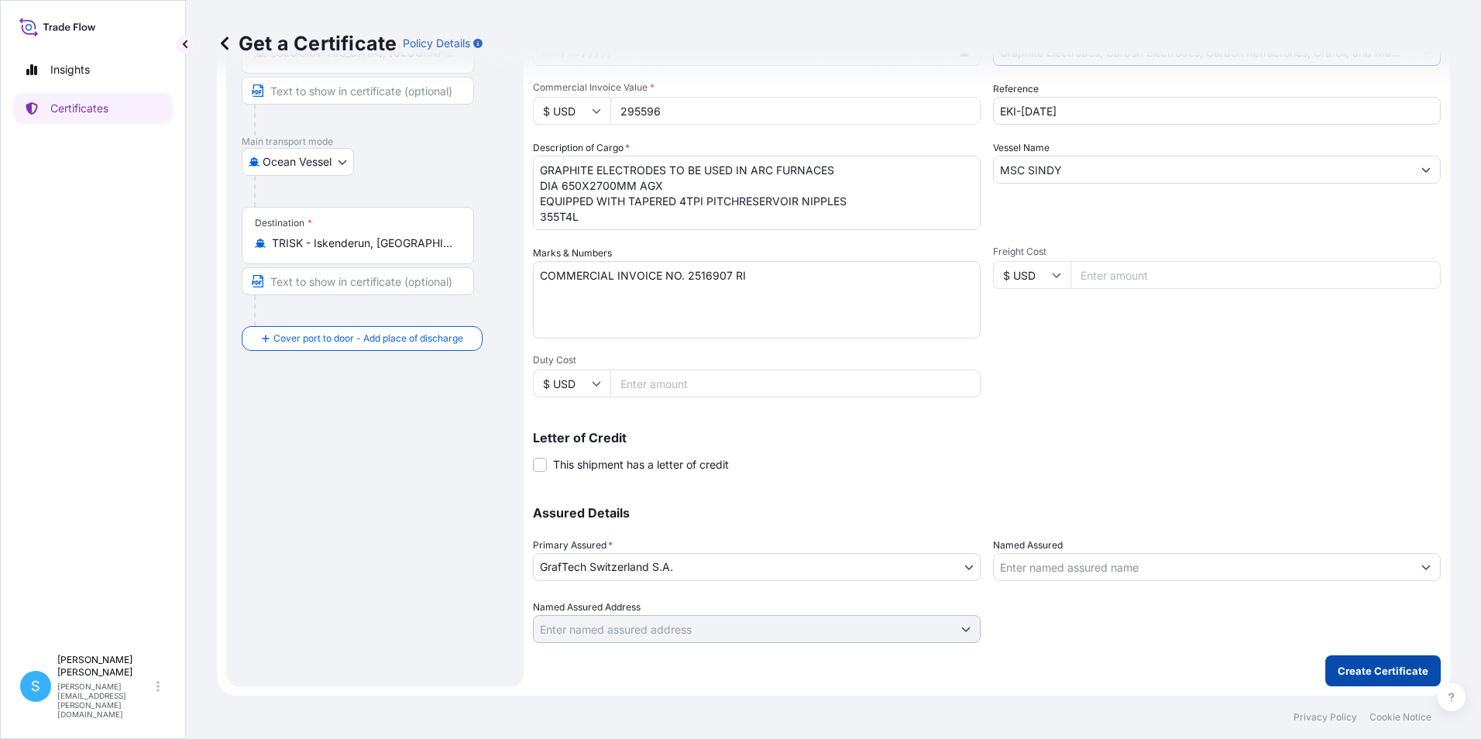
click at [1397, 667] on p "Create Certificate" at bounding box center [1383, 670] width 91 height 15
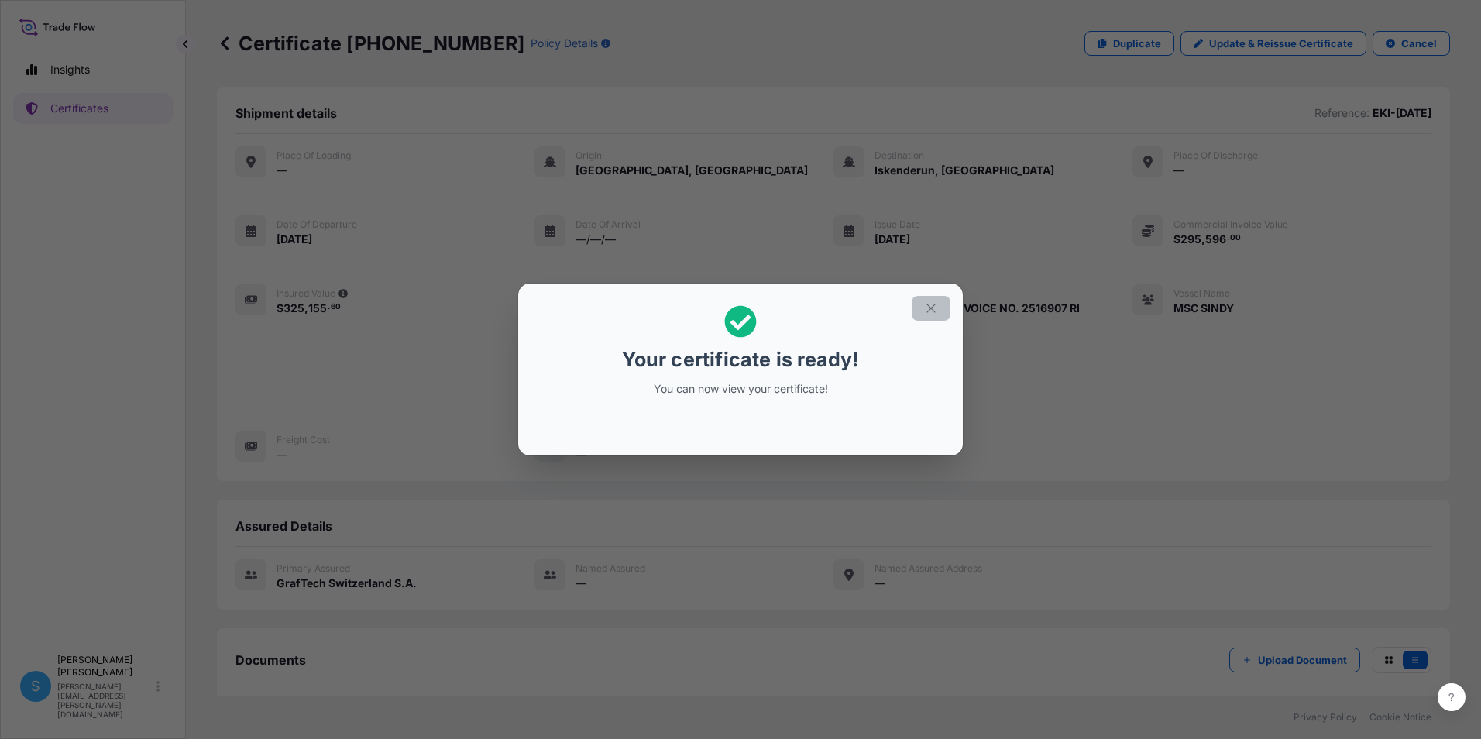
click at [929, 310] on icon "button" at bounding box center [931, 308] width 14 height 14
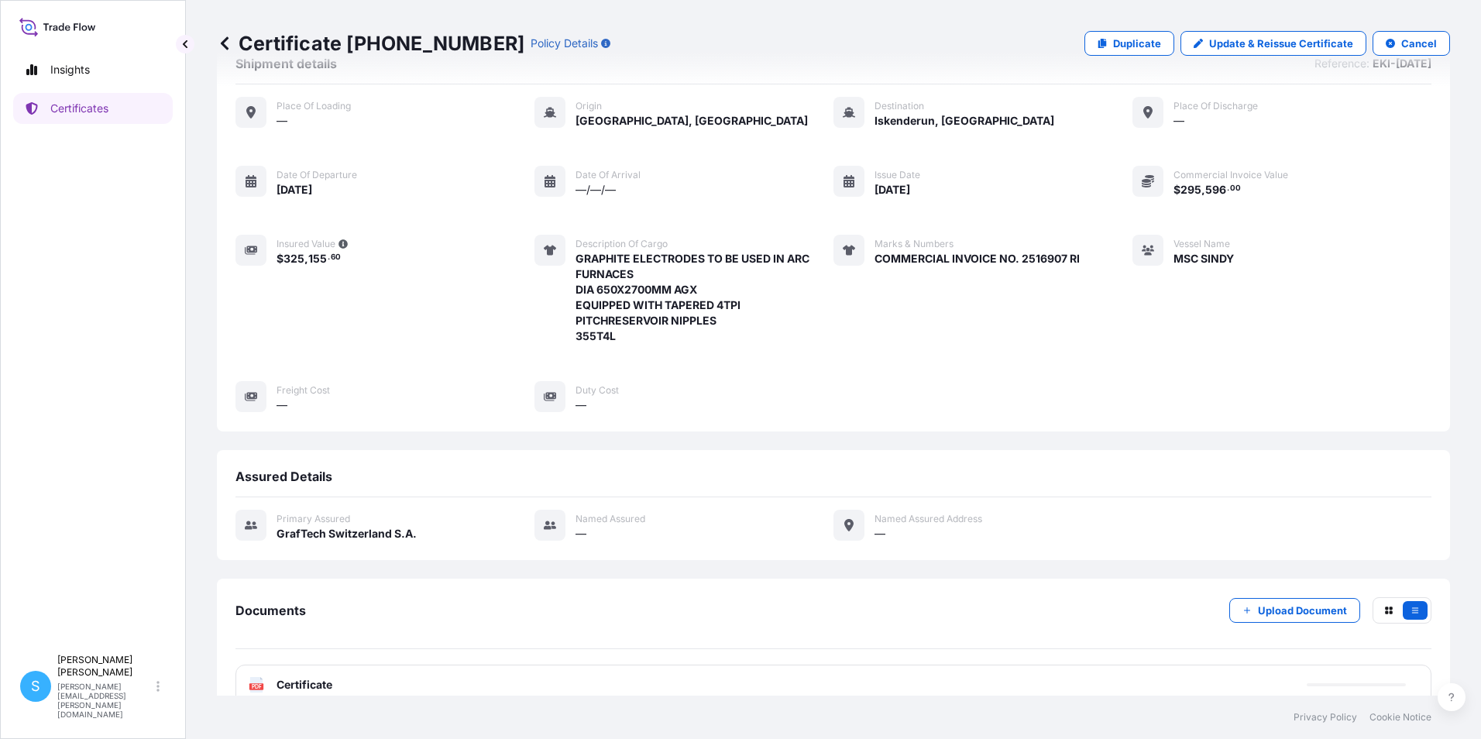
scroll to position [77, 0]
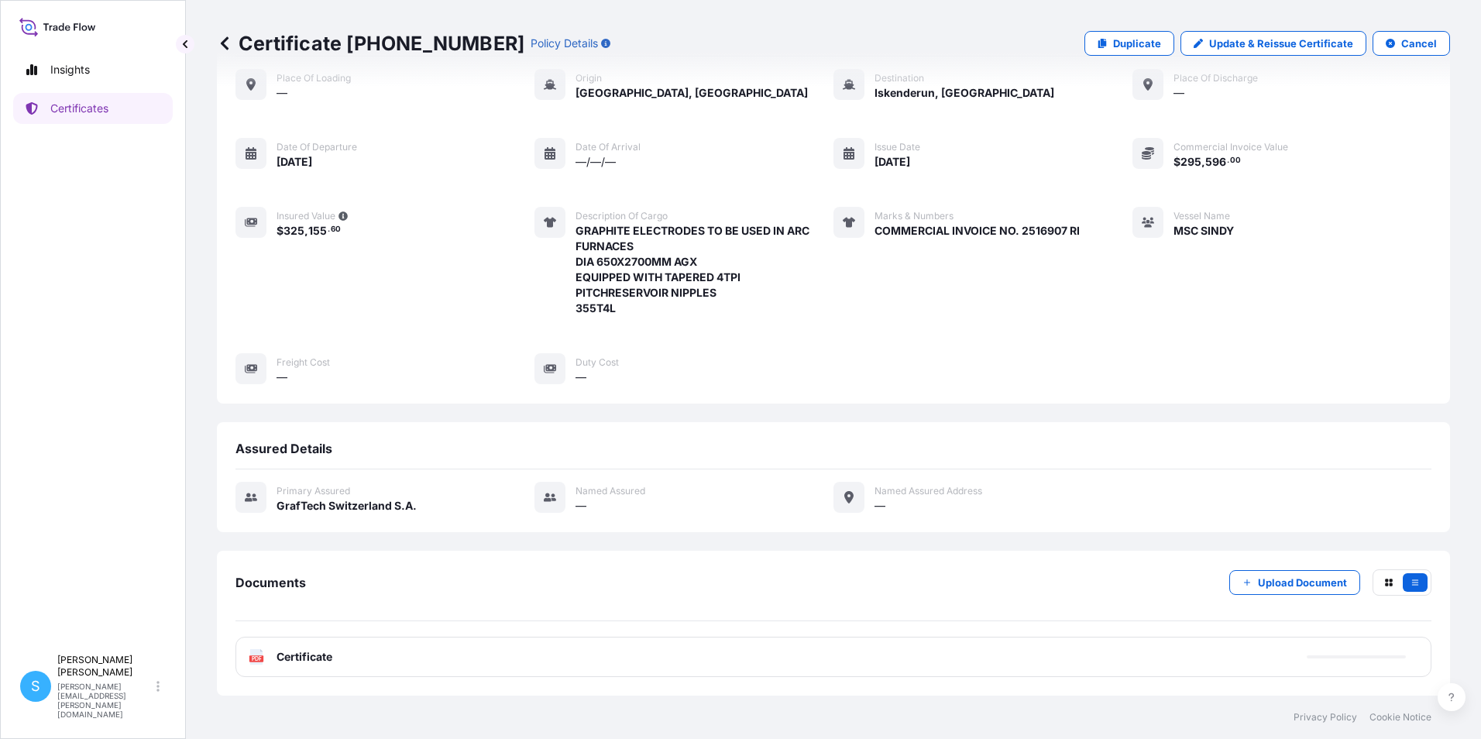
click at [301, 674] on div "PDF Certificate" at bounding box center [833, 657] width 1196 height 40
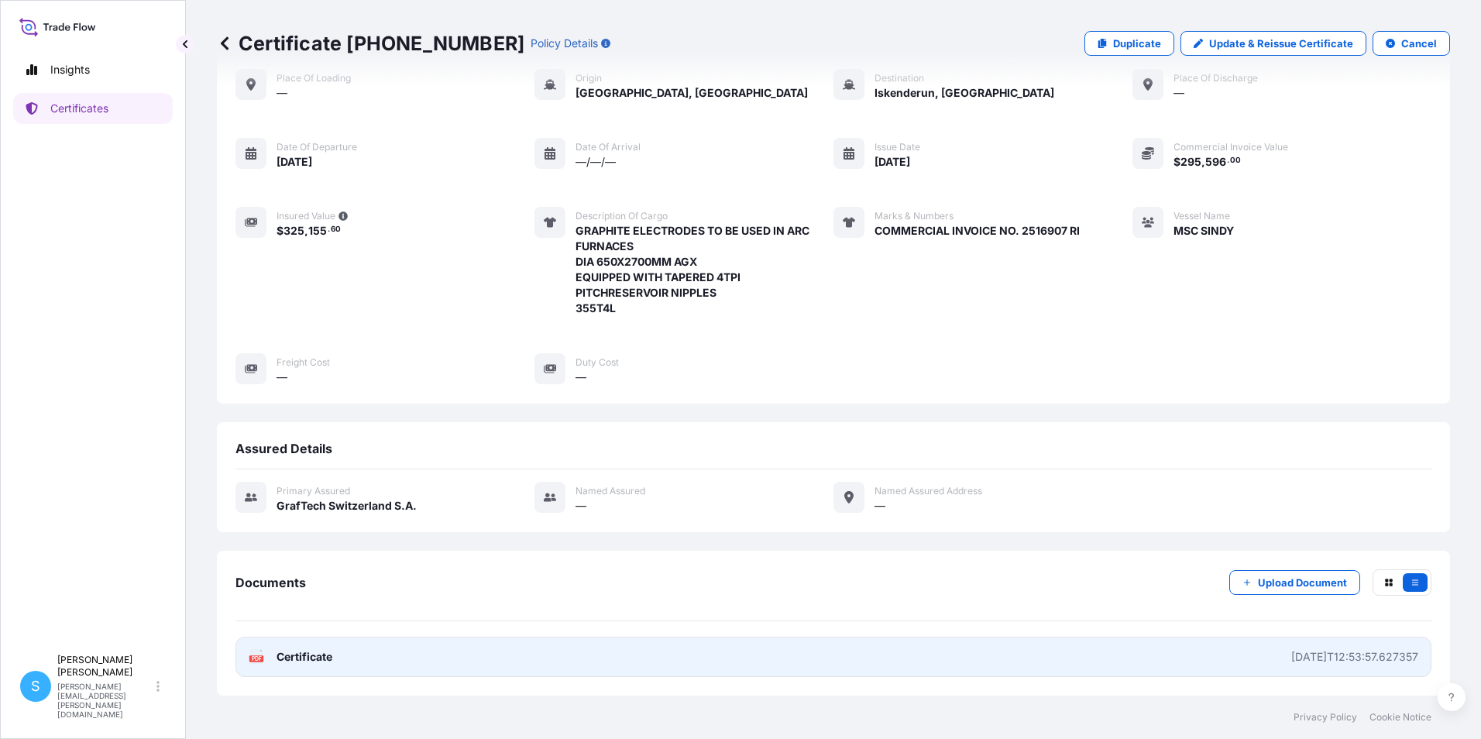
click at [296, 663] on span "Certificate" at bounding box center [305, 656] width 56 height 15
